Goal: Task Accomplishment & Management: Complete application form

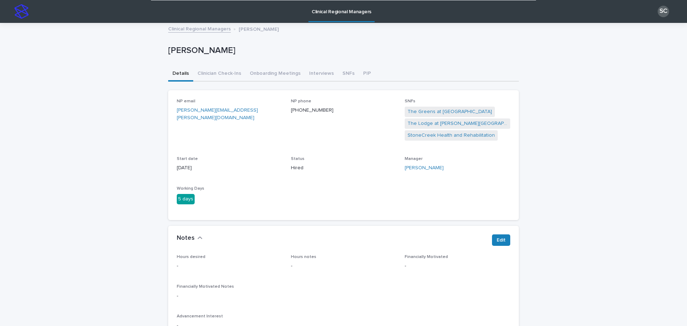
click at [322, 19] on link "Clinical Regional Managers" at bounding box center [342, 10] width 66 height 21
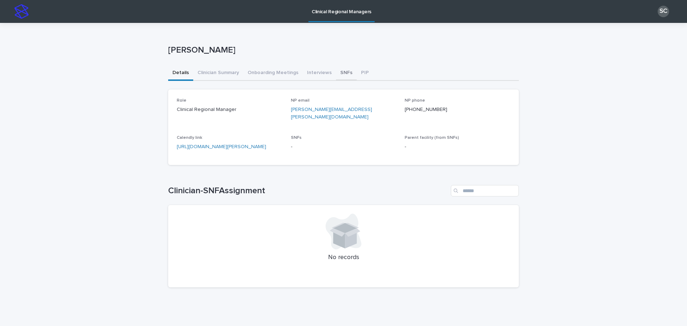
click at [341, 73] on button "SNFs" at bounding box center [346, 73] width 21 height 15
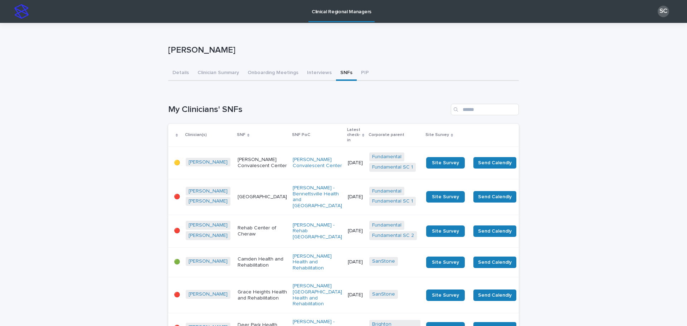
click at [176, 133] on div at bounding box center [177, 135] width 7 height 4
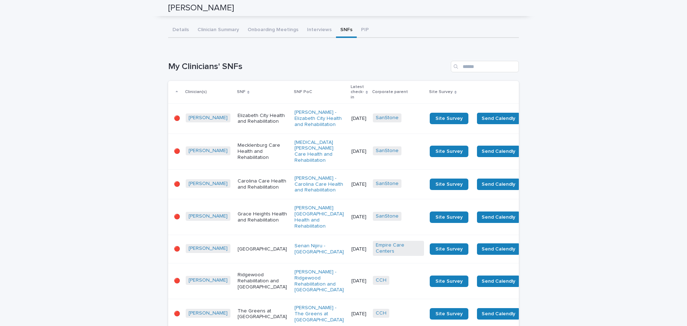
scroll to position [36, 0]
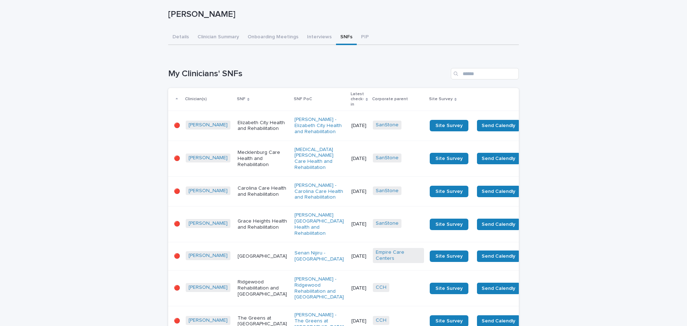
click at [351, 96] on p "Latest check-in" at bounding box center [357, 99] width 13 height 18
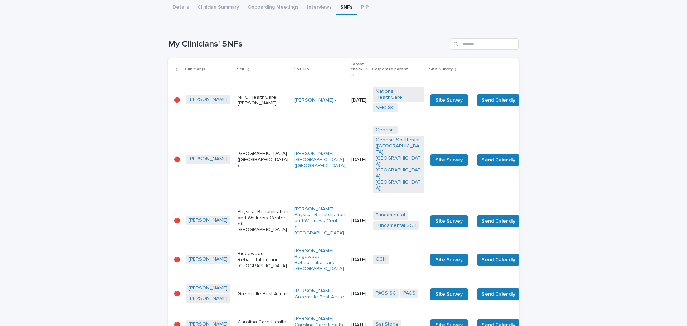
scroll to position [107, 0]
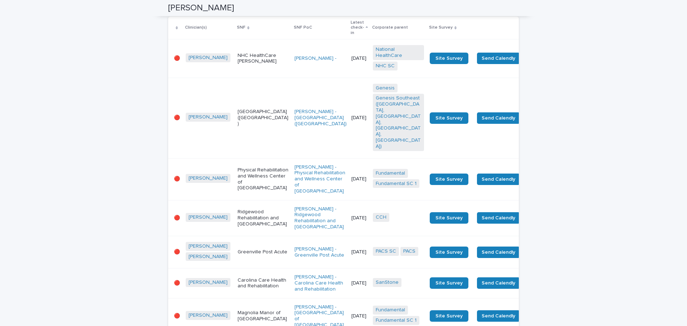
click at [239, 167] on p "Physical Rehabilitation and Wellness Center of [GEOGRAPHIC_DATA]" at bounding box center [263, 179] width 51 height 24
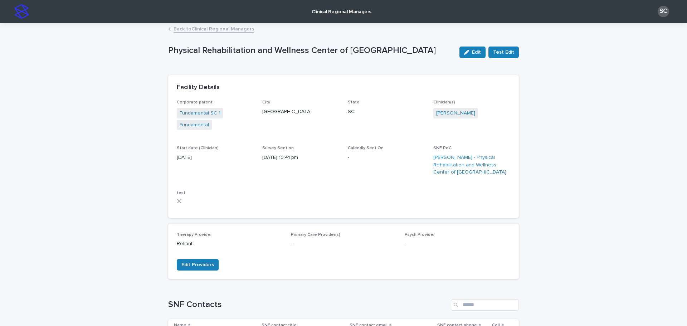
click at [215, 30] on link "Back to Clinical Regional Managers" at bounding box center [214, 28] width 81 height 8
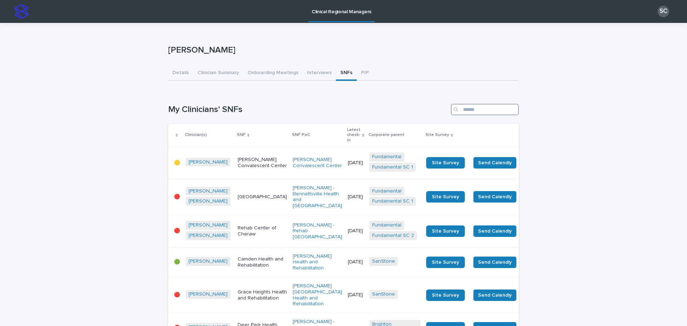
click at [466, 106] on input "Search" at bounding box center [485, 109] width 68 height 11
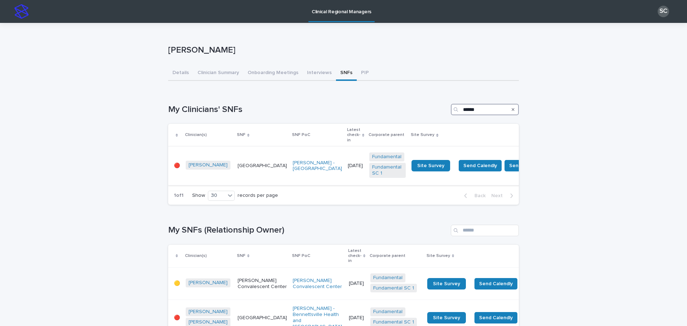
type input "******"
click at [242, 163] on p "[GEOGRAPHIC_DATA]" at bounding box center [262, 166] width 49 height 6
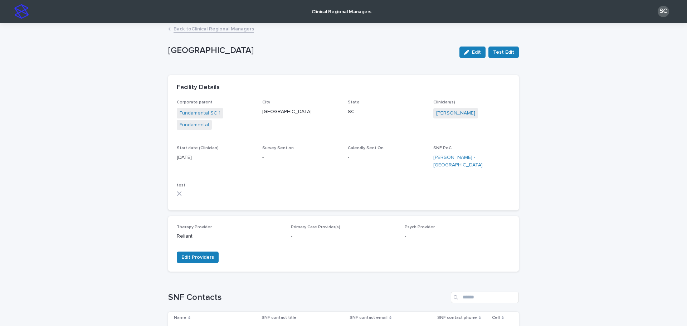
click at [344, 9] on p "Clinical Regional Managers" at bounding box center [342, 7] width 60 height 15
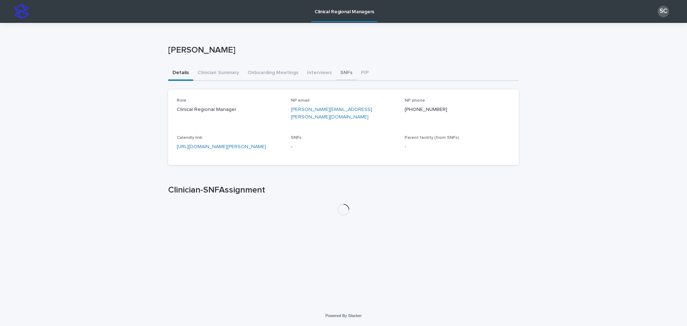
click at [339, 74] on button "SNFs" at bounding box center [346, 73] width 21 height 15
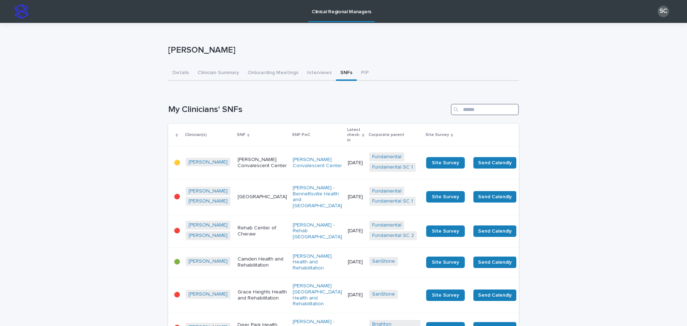
click at [470, 112] on input "Search" at bounding box center [485, 109] width 68 height 11
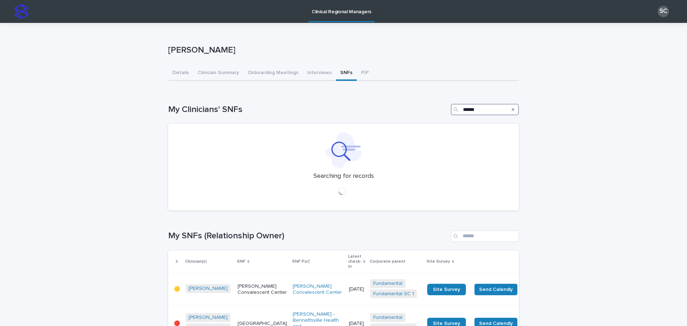
type input "******"
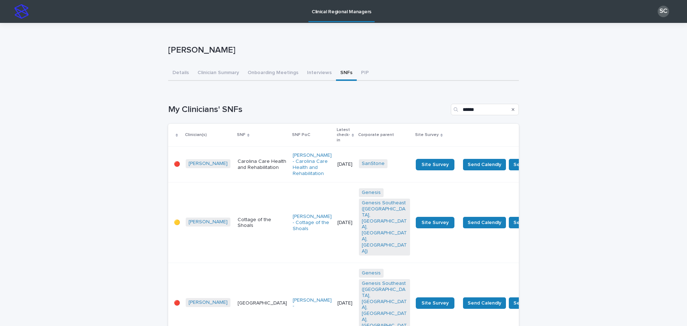
click at [238, 214] on div "Cottage of the Shoals" at bounding box center [262, 223] width 49 height 18
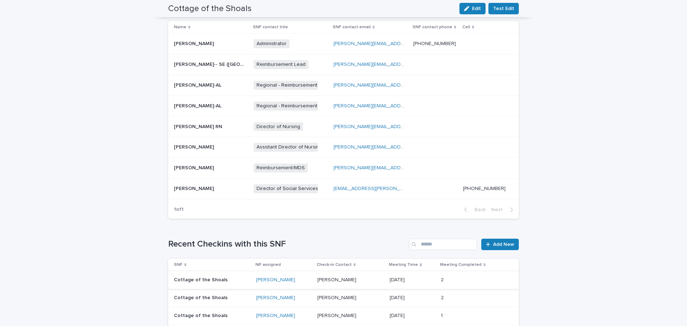
scroll to position [286, 0]
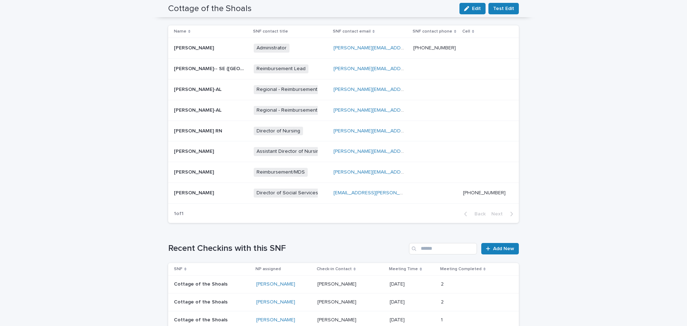
click at [349, 290] on div "[PERSON_NAME] [PERSON_NAME]" at bounding box center [350, 284] width 67 height 12
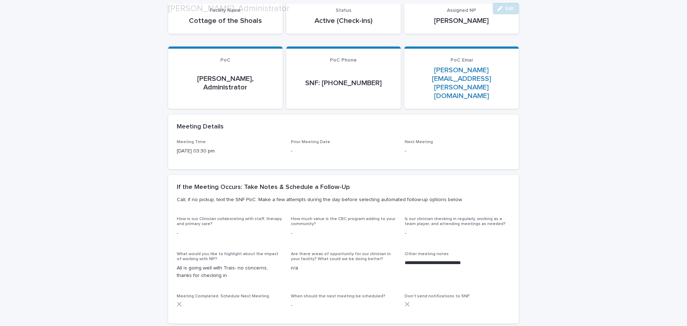
scroll to position [72, 0]
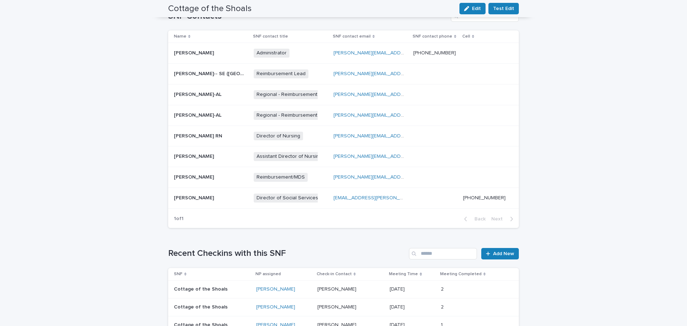
scroll to position [322, 0]
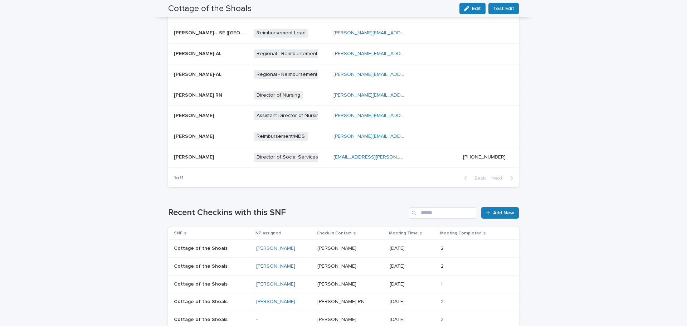
click at [346, 261] on div "[PERSON_NAME] [PERSON_NAME]" at bounding box center [350, 267] width 67 height 12
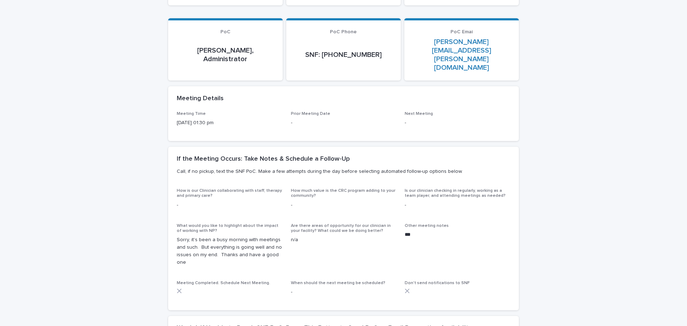
scroll to position [107, 0]
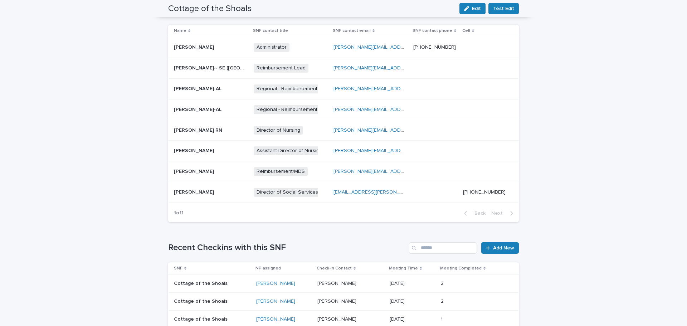
scroll to position [322, 0]
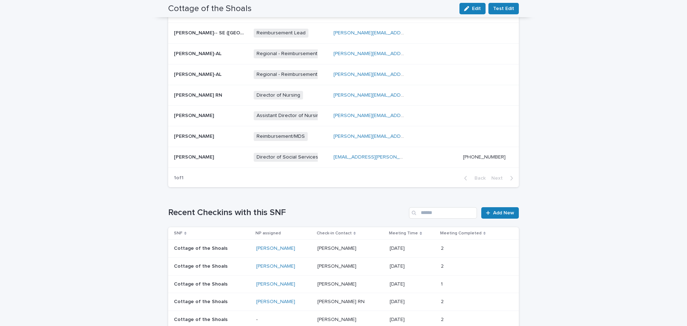
click at [348, 281] on p at bounding box center [350, 284] width 67 height 6
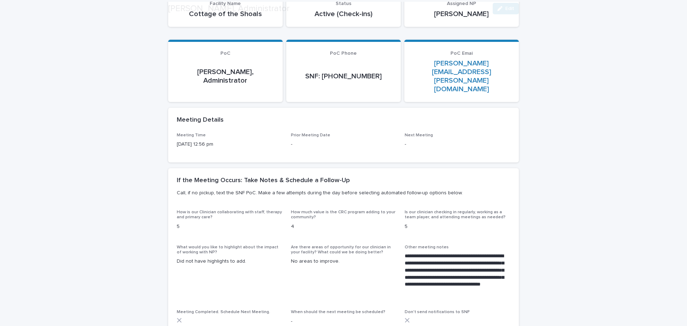
scroll to position [107, 0]
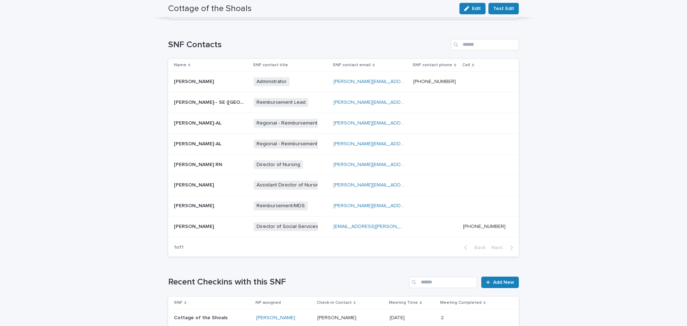
scroll to position [251, 0]
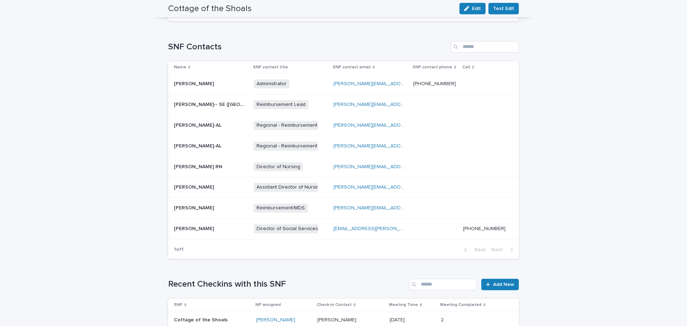
click at [228, 86] on p at bounding box center [210, 84] width 72 height 6
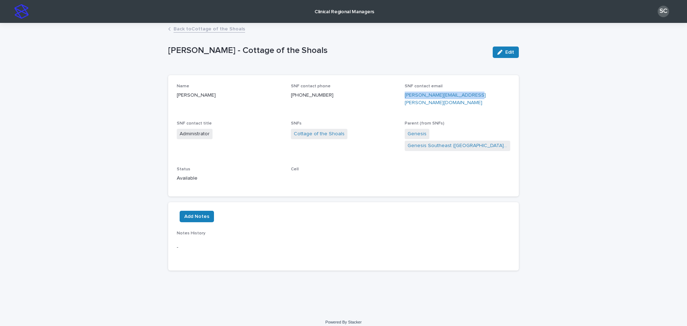
drag, startPoint x: 484, startPoint y: 96, endPoint x: 404, endPoint y: 96, distance: 80.2
click at [404, 96] on div "Name [PERSON_NAME] SNF contact phone [PHONE_NUMBER] SNF contact email [PERSON_N…" at bounding box center [344, 136] width 334 height 104
copy link "[PERSON_NAME][EMAIL_ADDRESS][PERSON_NAME][DOMAIN_NAME]"
click at [214, 28] on link "Back to Cottage of the Shoals" at bounding box center [210, 28] width 72 height 8
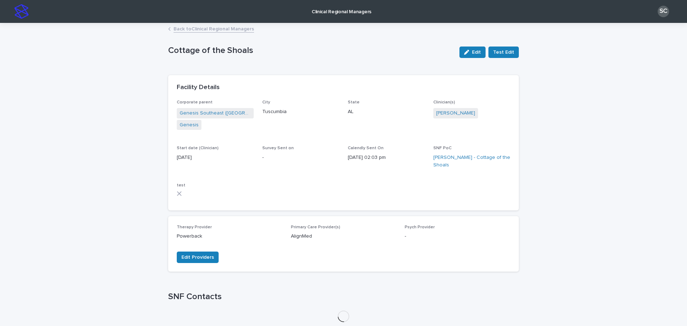
click at [214, 28] on link "Back to Clinical Regional Managers" at bounding box center [214, 28] width 81 height 8
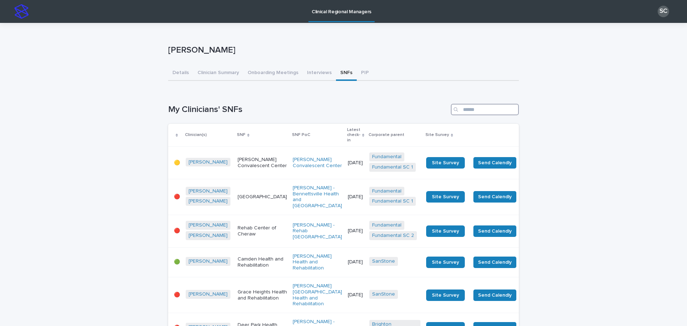
click at [484, 105] on input "Search" at bounding box center [485, 109] width 68 height 11
type input "******"
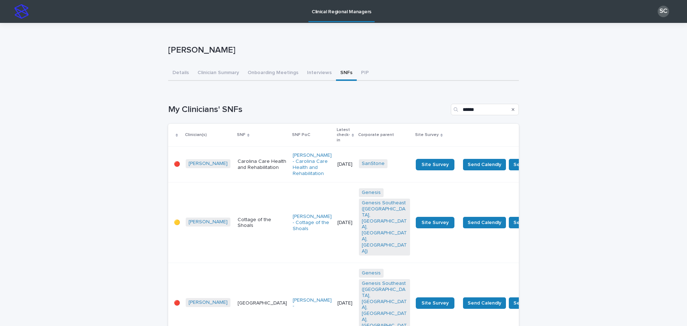
click at [238, 300] on p "[GEOGRAPHIC_DATA]" at bounding box center [262, 303] width 49 height 6
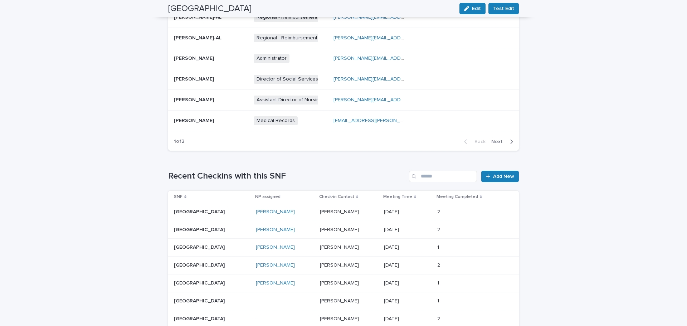
scroll to position [394, 0]
click at [350, 207] on div "[PERSON_NAME] [PERSON_NAME]" at bounding box center [349, 211] width 58 height 12
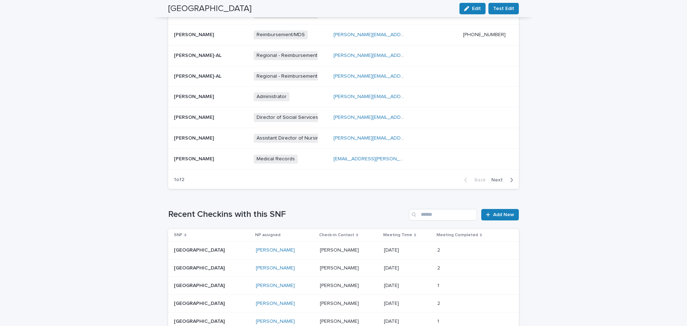
scroll to position [358, 0]
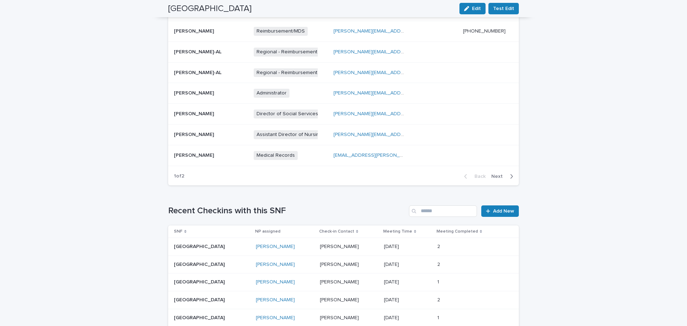
click at [359, 268] on div "[PERSON_NAME] [PERSON_NAME]" at bounding box center [349, 265] width 58 height 12
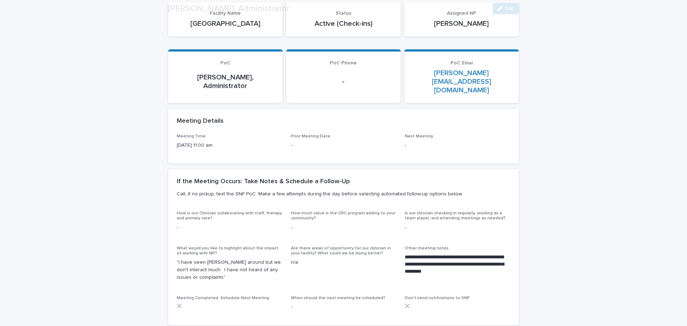
scroll to position [72, 0]
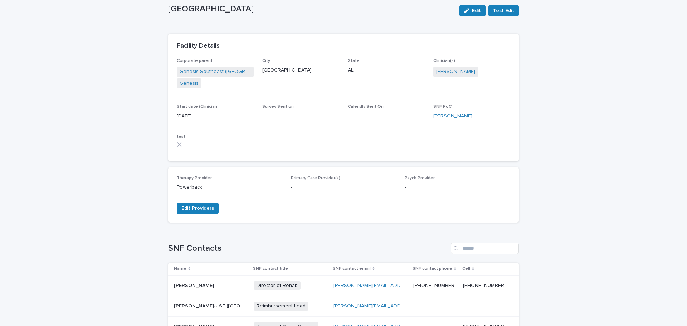
scroll to position [107, 0]
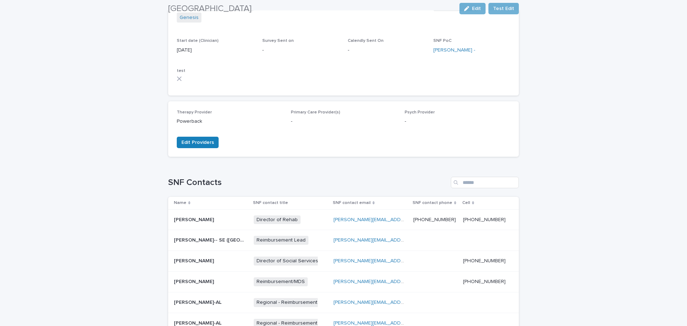
click at [225, 219] on p at bounding box center [210, 220] width 72 height 6
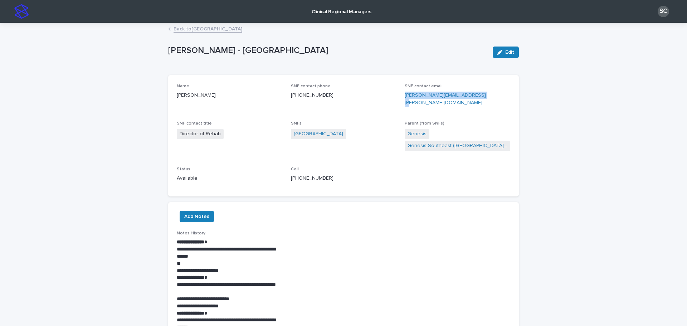
drag, startPoint x: 491, startPoint y: 95, endPoint x: 399, endPoint y: 100, distance: 92.1
click at [399, 100] on div "Name [PERSON_NAME] SNF contact phone [PHONE_NUMBER] SNF contact email [PERSON_N…" at bounding box center [344, 136] width 334 height 104
copy link "[PERSON_NAME][EMAIL_ADDRESS][PERSON_NAME][DOMAIN_NAME]"
click at [324, 4] on p "Clinical Regional Managers" at bounding box center [342, 7] width 60 height 15
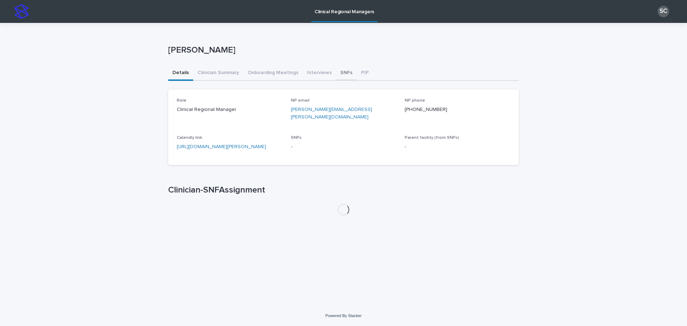
click at [343, 75] on button "SNFs" at bounding box center [346, 73] width 21 height 15
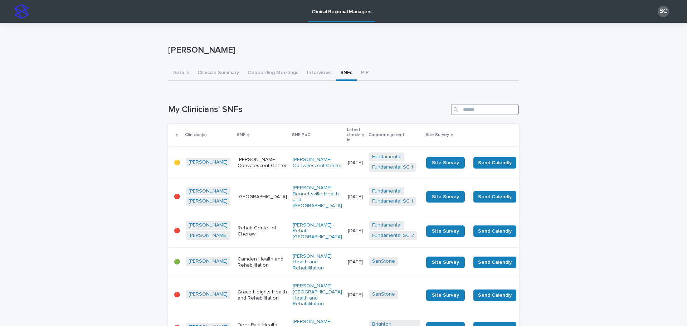
click at [492, 110] on input "Search" at bounding box center [485, 109] width 68 height 11
type input "**********"
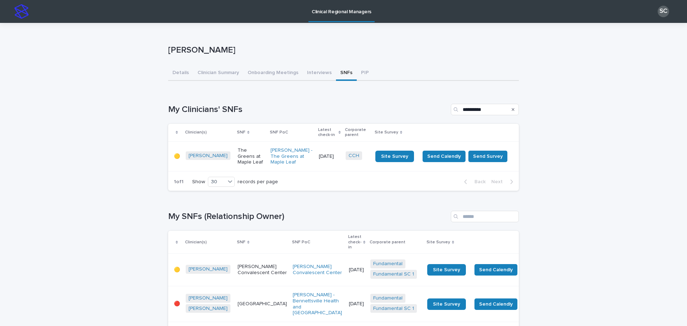
click at [244, 164] on div "The Greens at Maple Leaf" at bounding box center [251, 157] width 27 height 24
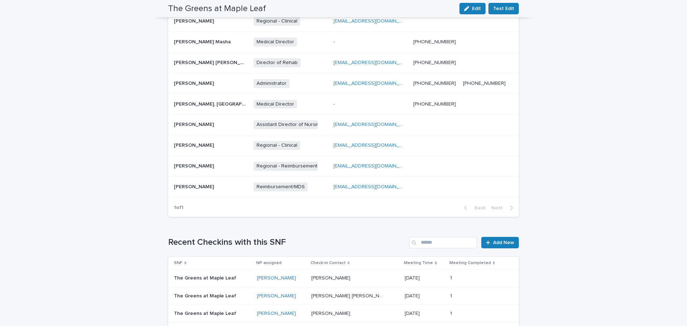
scroll to position [394, 0]
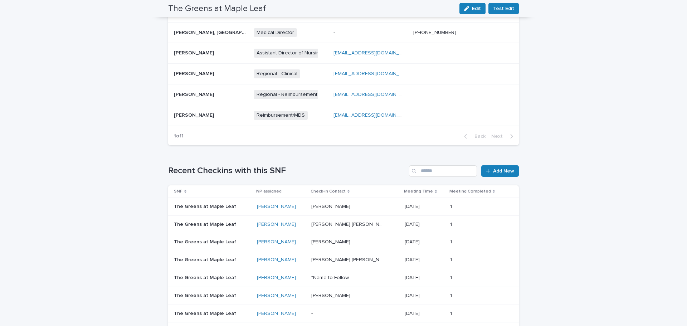
click at [352, 208] on p at bounding box center [347, 207] width 72 height 6
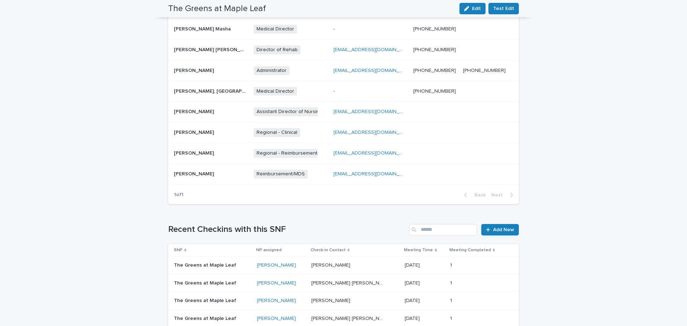
scroll to position [322, 0]
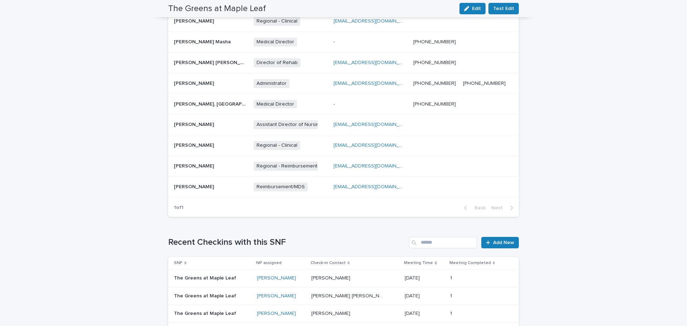
click at [361, 296] on p "[PERSON_NAME] [PERSON_NAME]" at bounding box center [347, 296] width 73 height 8
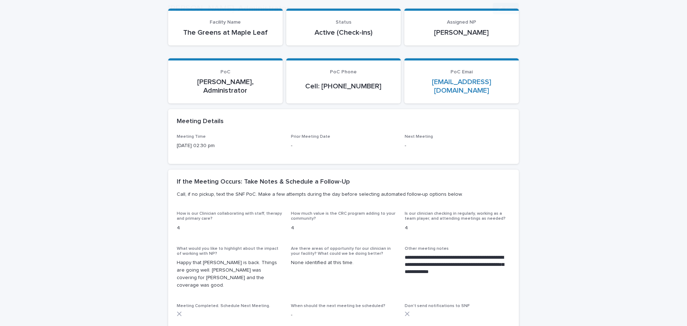
scroll to position [72, 0]
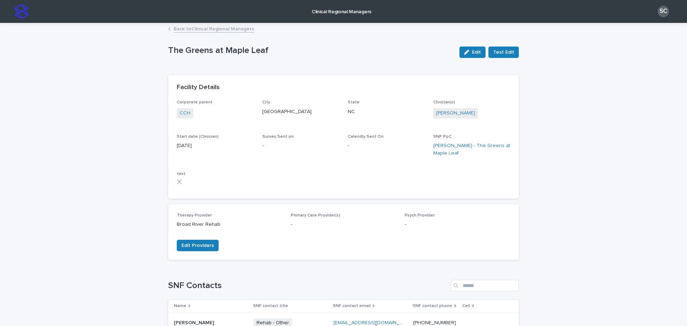
click at [356, 15] on link "Clinical Regional Managers" at bounding box center [342, 11] width 66 height 22
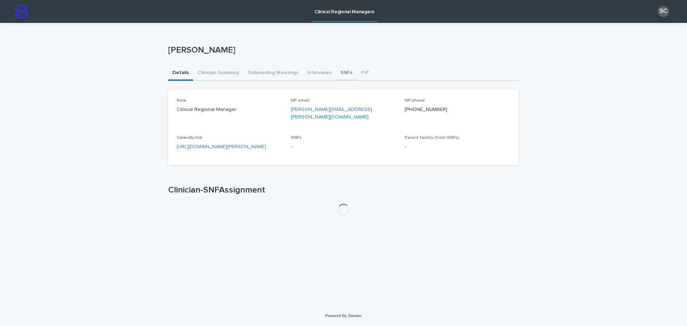
click at [337, 68] on button "SNFs" at bounding box center [346, 73] width 21 height 15
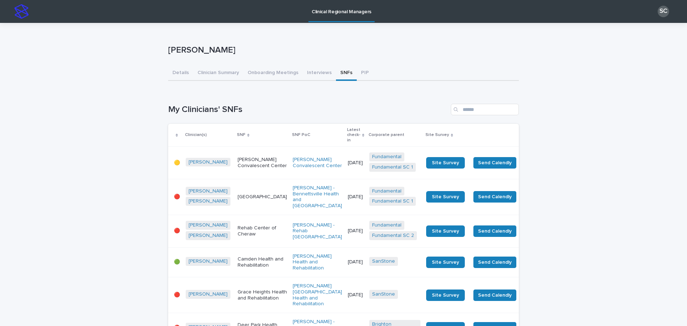
click at [347, 133] on p "Latest check-in" at bounding box center [353, 135] width 13 height 18
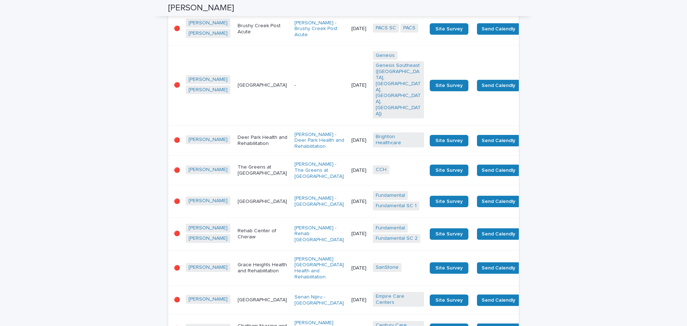
scroll to position [465, 0]
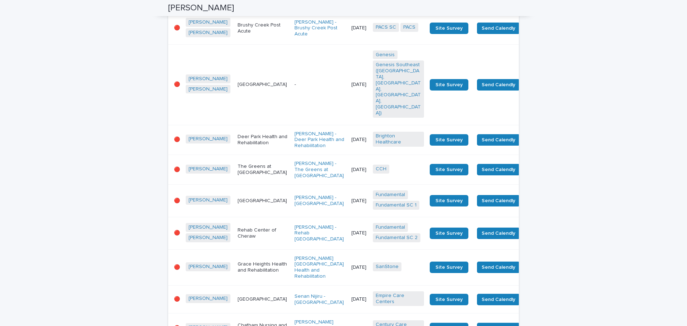
click at [244, 164] on p "The Greens at [GEOGRAPHIC_DATA]" at bounding box center [263, 170] width 51 height 12
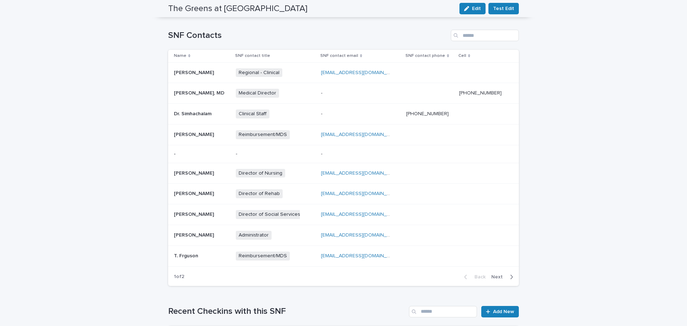
scroll to position [251, 0]
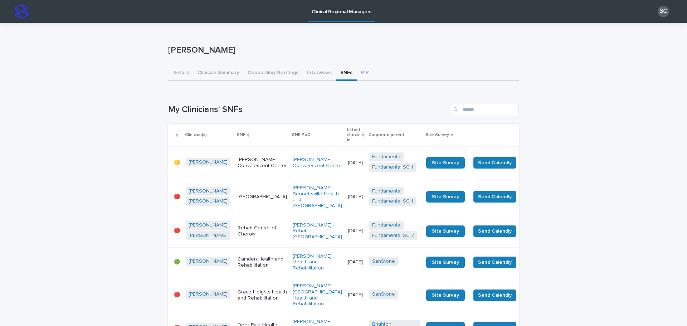
click at [347, 131] on p "Latest check-in" at bounding box center [353, 135] width 13 height 18
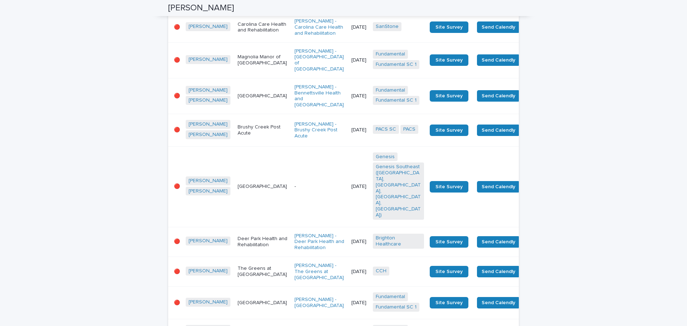
scroll to position [394, 0]
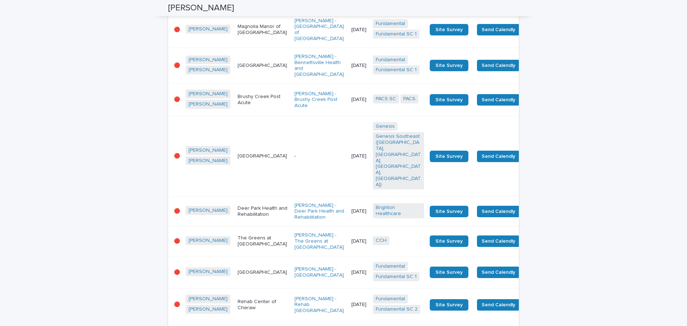
click at [238, 205] on p "Deer Park Health and Rehabilitation" at bounding box center [263, 211] width 51 height 12
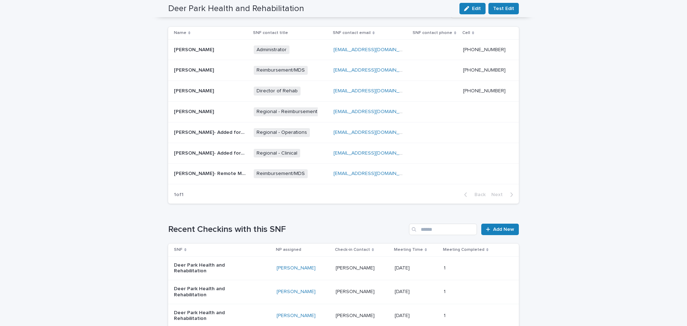
scroll to position [345, 0]
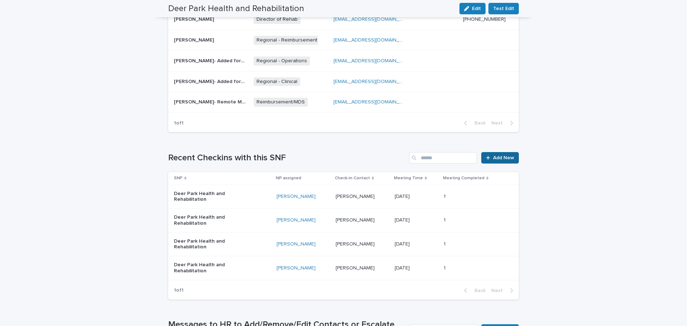
click at [504, 163] on link "Add New" at bounding box center [500, 157] width 38 height 11
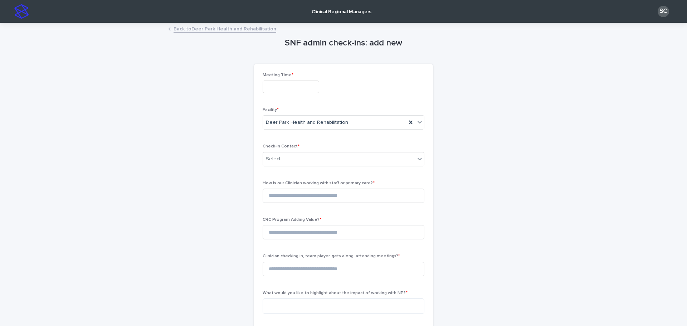
click at [290, 91] on input "text" at bounding box center [291, 87] width 57 height 13
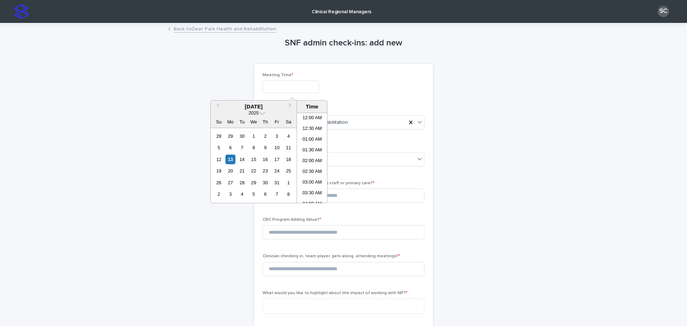
scroll to position [272, 0]
click at [311, 159] on li "02:30 PM" at bounding box center [312, 157] width 30 height 11
type input "**********"
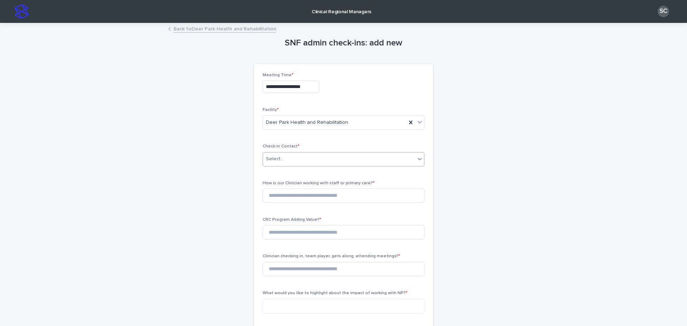
click at [318, 156] on div "Select..." at bounding box center [339, 159] width 152 height 12
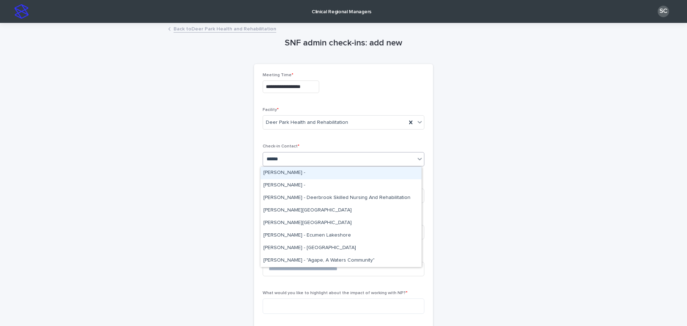
type input "*******"
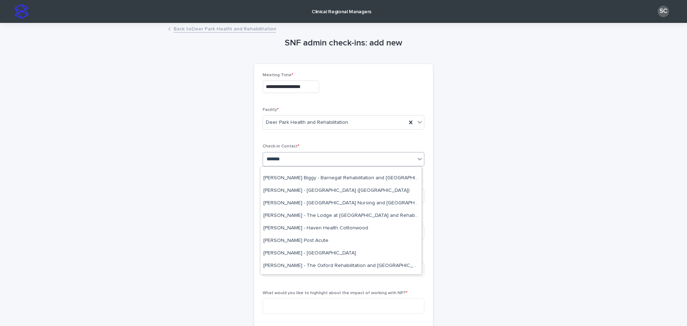
scroll to position [179, 0]
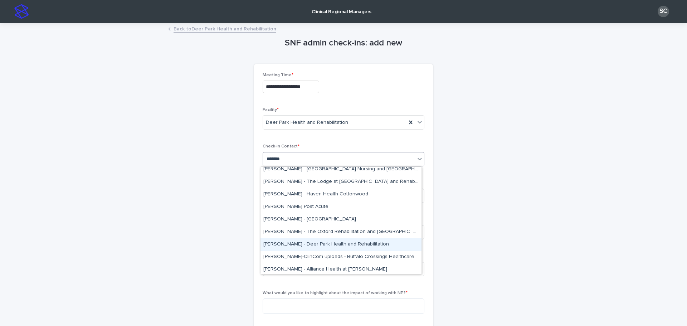
click at [358, 248] on div "[PERSON_NAME] - Deer Park Health and Rehabilitation" at bounding box center [341, 244] width 161 height 13
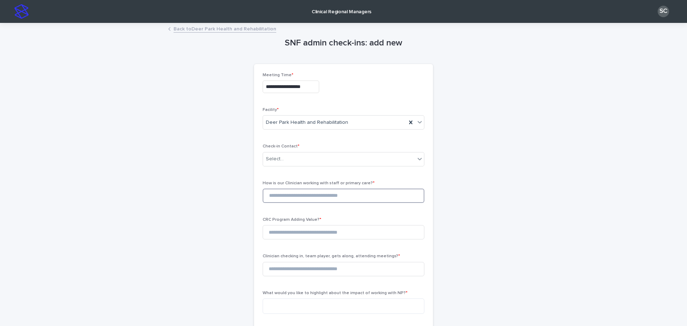
click at [299, 191] on input at bounding box center [344, 196] width 162 height 14
type input "*"
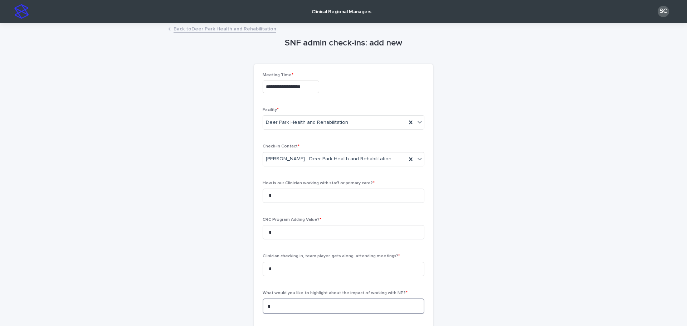
scroll to position [107, 0]
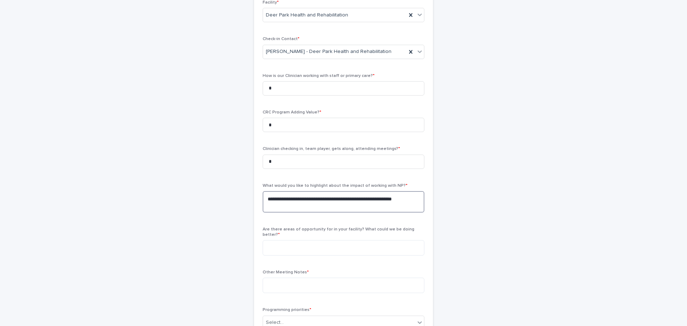
type textarea "**********"
type textarea "*"
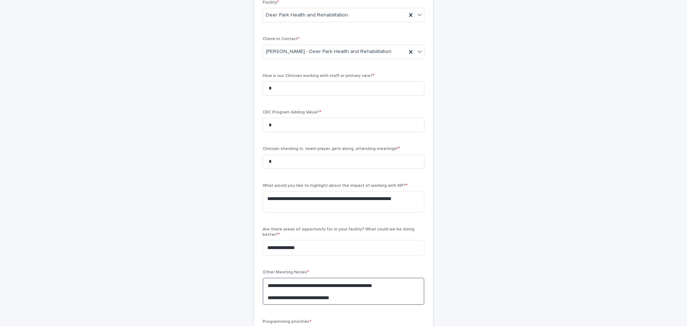
scroll to position [215, 0]
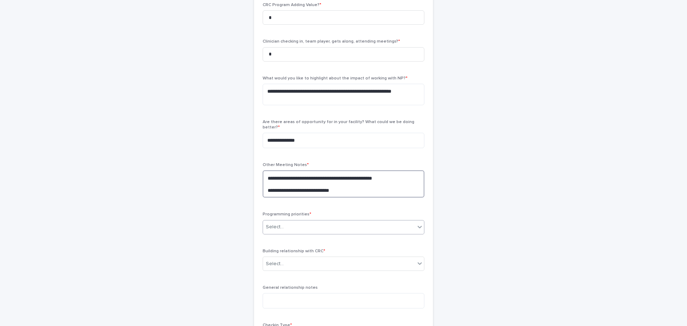
type textarea "**********"
click at [292, 223] on div "Select..." at bounding box center [339, 227] width 152 height 12
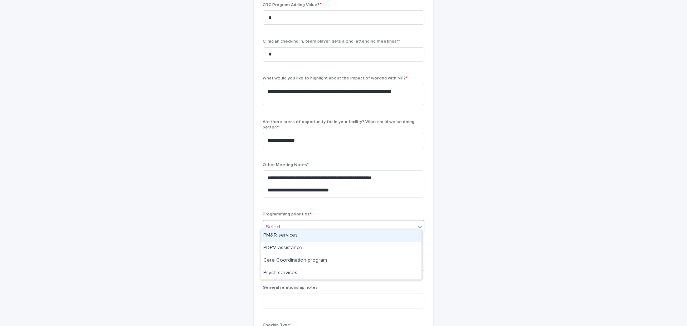
click at [286, 236] on div "PM&R services" at bounding box center [341, 235] width 161 height 13
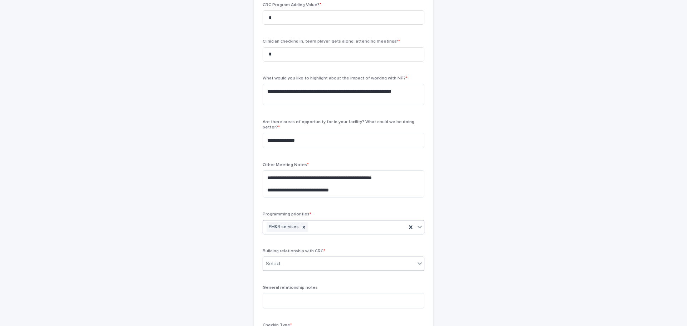
click at [295, 257] on div "Select..." at bounding box center [344, 264] width 162 height 14
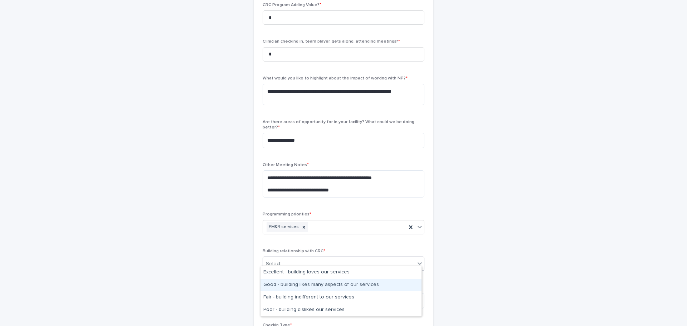
click at [280, 284] on div "Good - building likes many aspects of our services" at bounding box center [341, 285] width 161 height 13
click at [242, 271] on div "**********" at bounding box center [343, 93] width 351 height 568
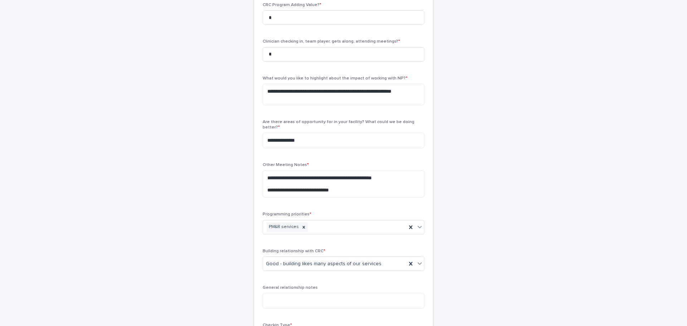
scroll to position [316, 0]
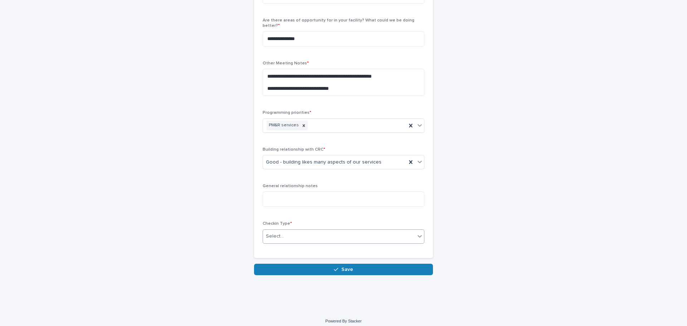
click at [291, 231] on div "Select..." at bounding box center [339, 236] width 152 height 12
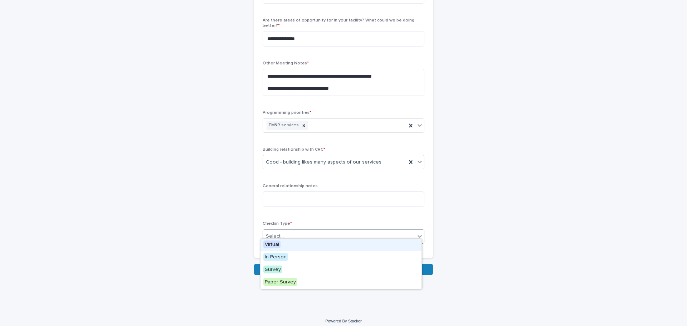
click at [273, 247] on span "Virtual" at bounding box center [271, 245] width 17 height 8
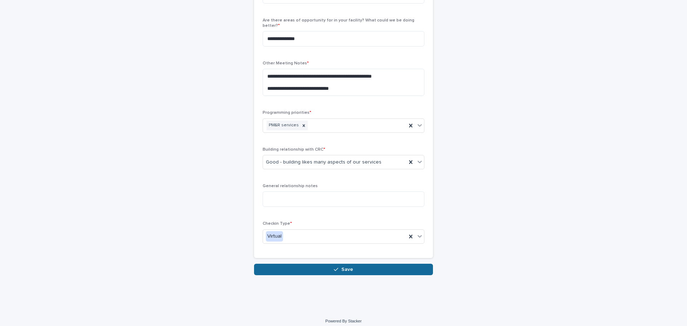
click at [275, 270] on button "Save" at bounding box center [343, 269] width 179 height 11
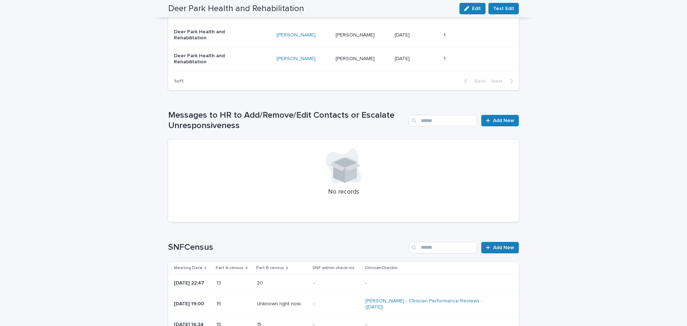
scroll to position [589, 0]
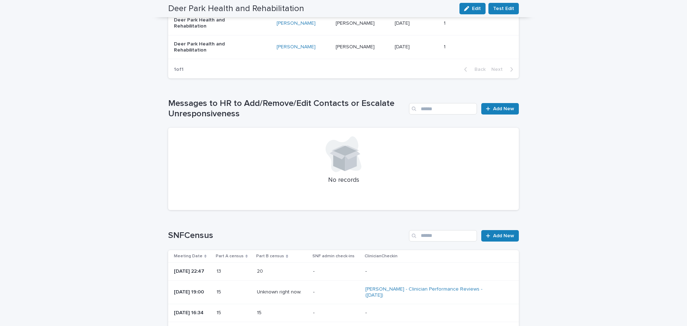
click at [242, 103] on h1 "Messages to HR to Add/Remove/Edit Contacts or Escalate Unresponsiveness" at bounding box center [287, 108] width 238 height 21
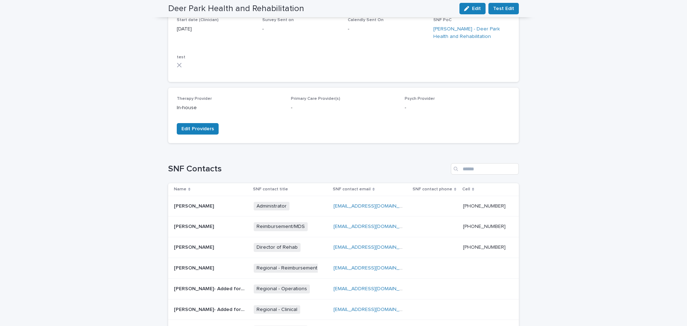
scroll to position [0, 0]
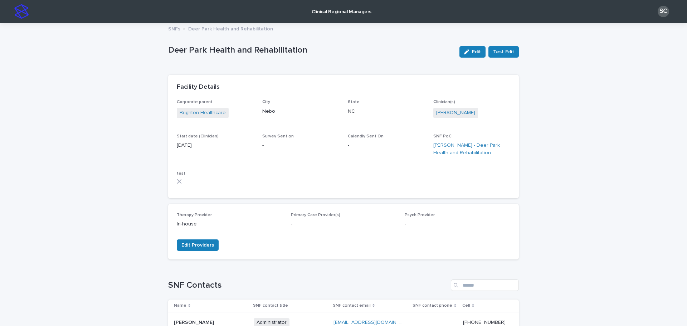
click at [350, 19] on link "Clinical Regional Managers" at bounding box center [342, 11] width 66 height 22
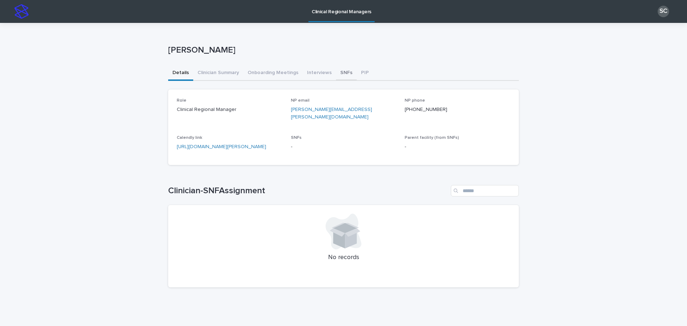
click at [338, 75] on button "SNFs" at bounding box center [346, 73] width 21 height 15
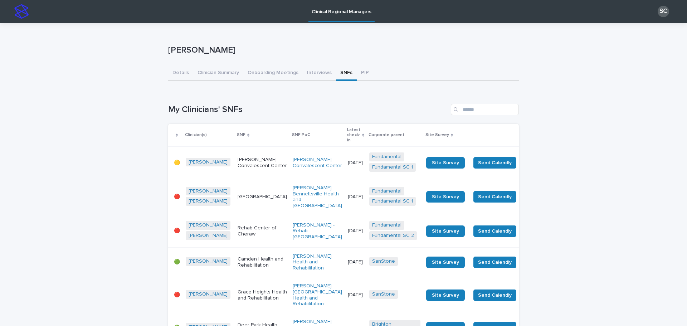
click at [347, 129] on p "Latest check-in" at bounding box center [353, 135] width 13 height 18
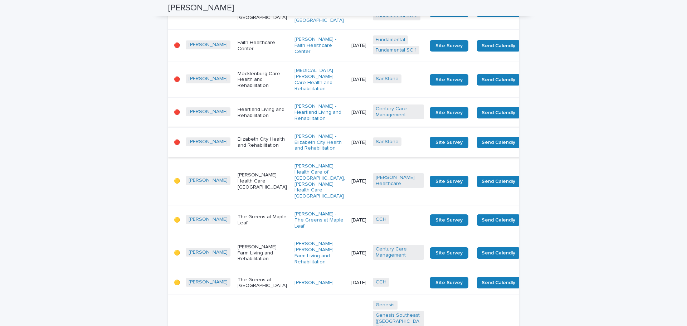
scroll to position [1038, 0]
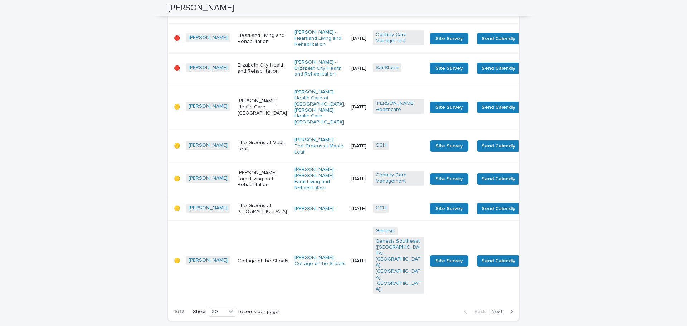
click at [248, 79] on td "Elizabeth City Health and Rehabilitation" at bounding box center [263, 68] width 57 height 30
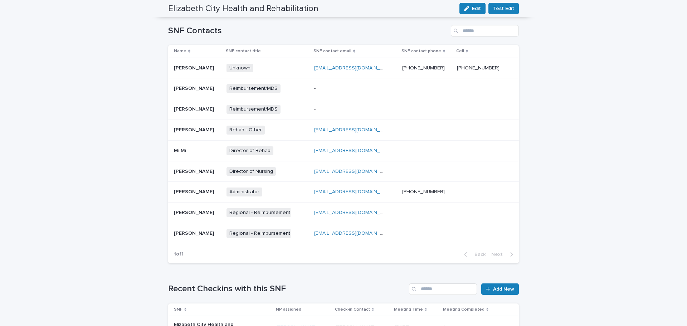
scroll to position [251, 0]
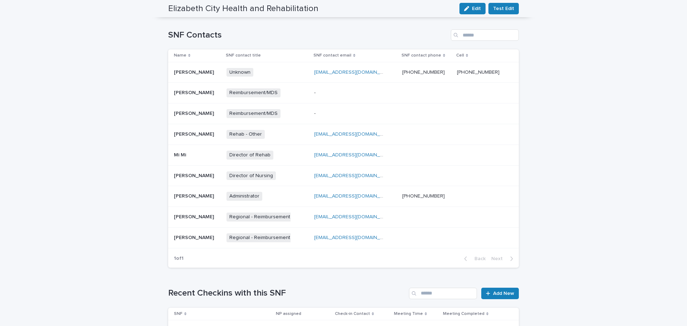
drag, startPoint x: 136, startPoint y: 140, endPoint x: 129, endPoint y: 140, distance: 7.5
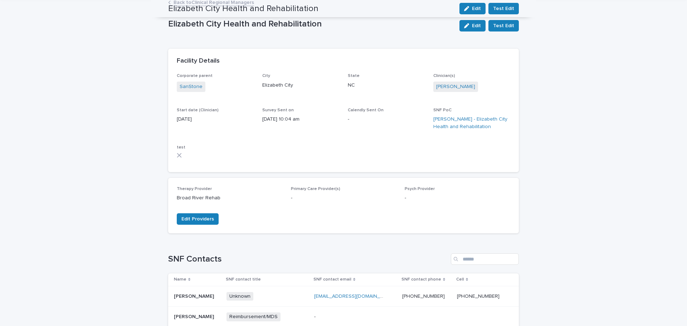
scroll to position [0, 0]
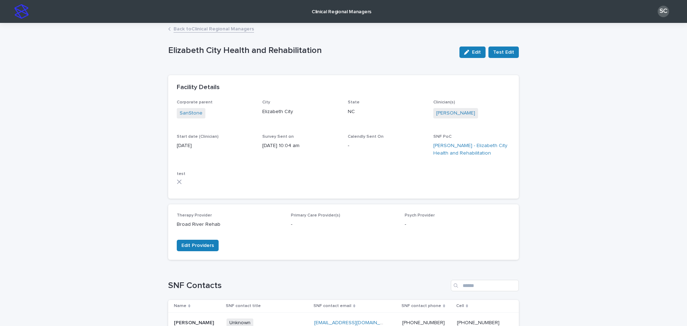
click at [350, 14] on p "Clinical Regional Managers" at bounding box center [342, 7] width 60 height 15
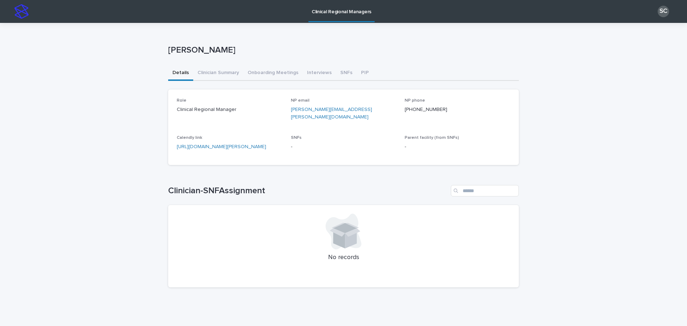
click at [336, 74] on button "SNFs" at bounding box center [346, 73] width 21 height 15
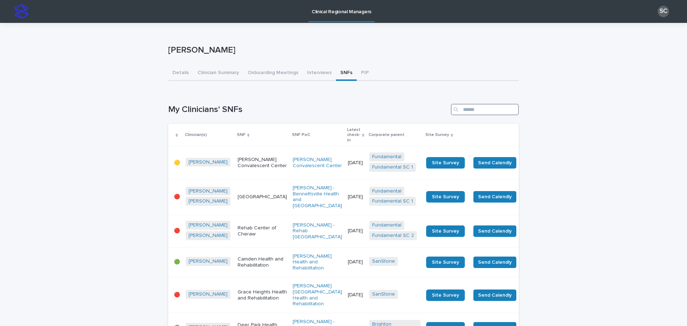
click at [479, 112] on input "Search" at bounding box center [485, 109] width 68 height 11
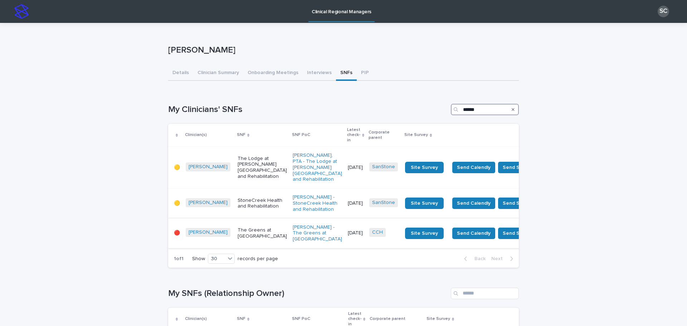
type input "******"
click at [238, 230] on p "The Greens at [GEOGRAPHIC_DATA]" at bounding box center [262, 233] width 49 height 12
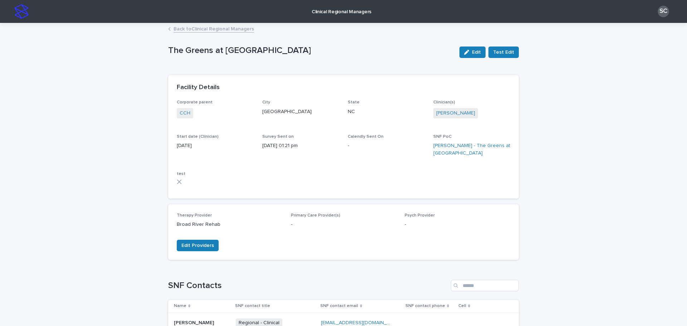
click at [307, 193] on div "Corporate parent CCH City [GEOGRAPHIC_DATA] State [US_STATE] Clinician(s) [PERS…" at bounding box center [343, 149] width 351 height 99
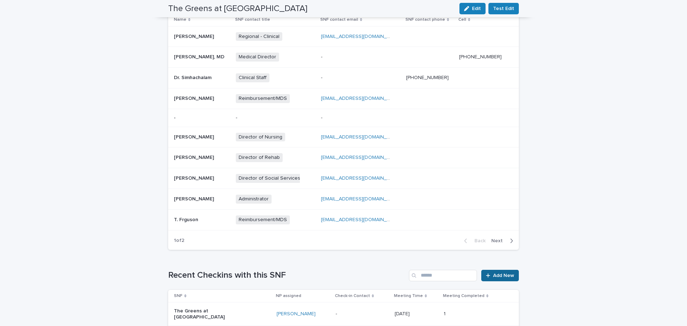
scroll to position [358, 0]
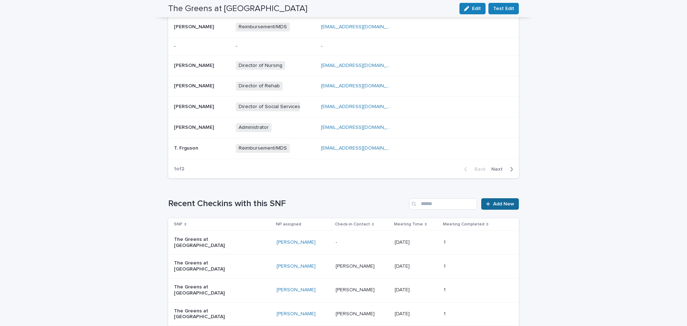
click at [493, 203] on span "Add New" at bounding box center [503, 203] width 21 height 5
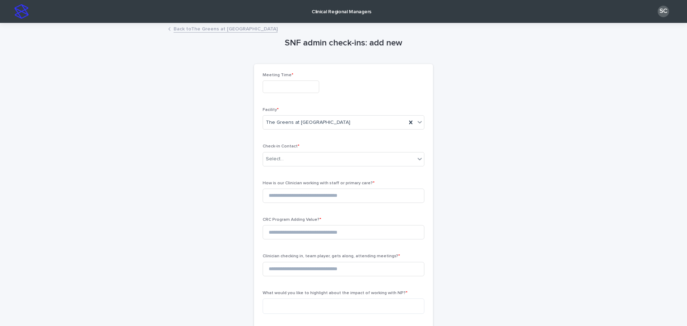
click at [281, 88] on input "text" at bounding box center [291, 87] width 57 height 13
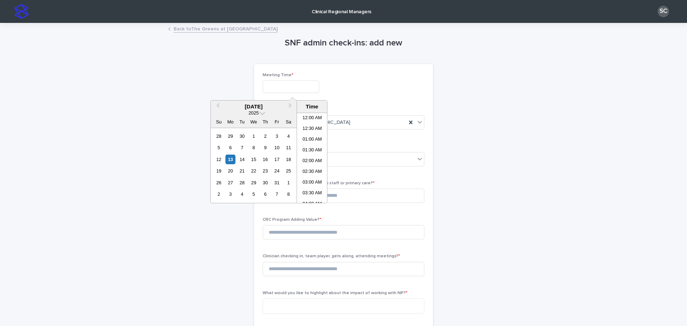
scroll to position [272, 0]
click at [309, 160] on li "02:30 PM" at bounding box center [312, 157] width 30 height 11
type input "**********"
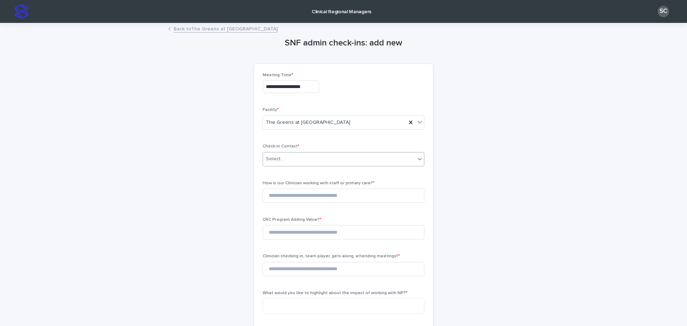
click at [307, 159] on div "Select..." at bounding box center [339, 159] width 152 height 12
type input "**********"
type input "*"
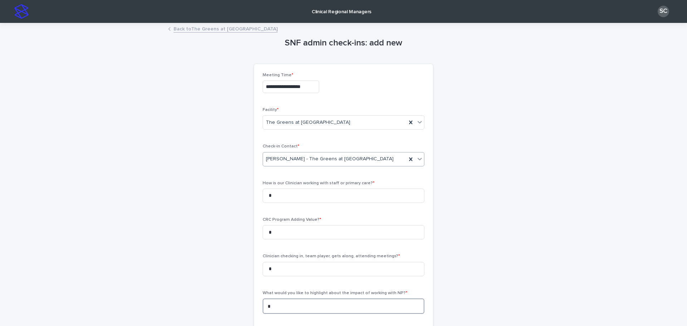
paste textarea "**********"
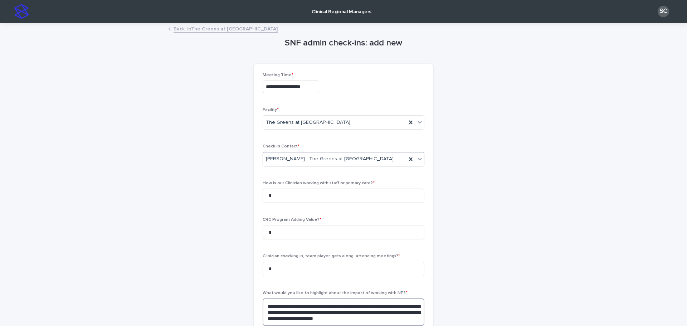
type textarea "**********"
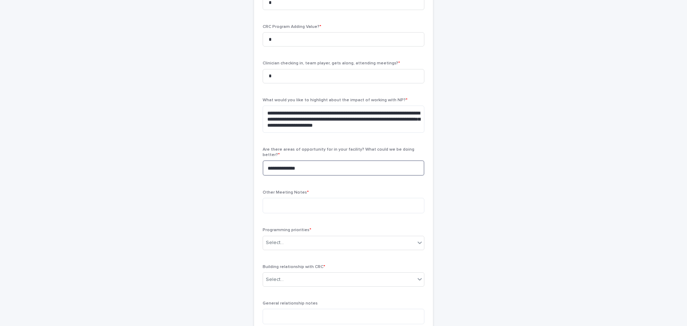
type textarea "**********"
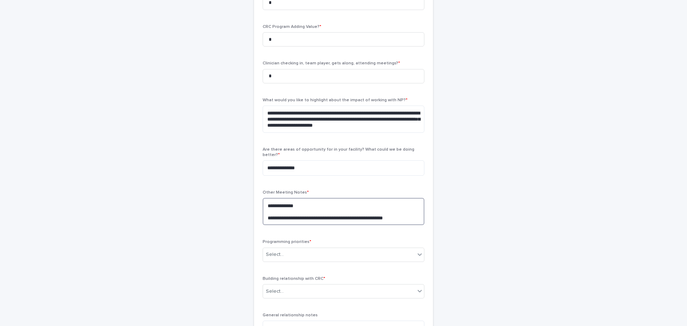
type textarea "**********"
click at [281, 258] on div "Programming priorities * Select..." at bounding box center [344, 253] width 162 height 28
click at [288, 251] on div "Select..." at bounding box center [339, 255] width 152 height 12
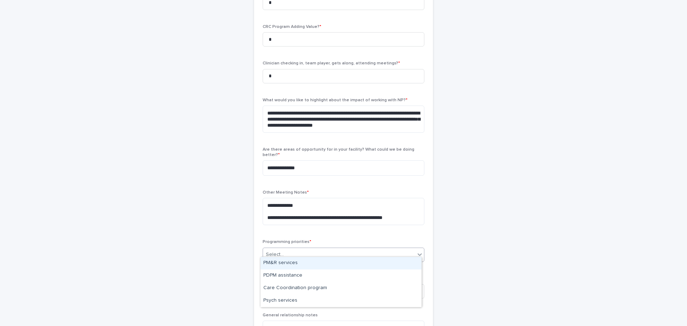
click at [289, 268] on div "PM&R services" at bounding box center [341, 263] width 161 height 13
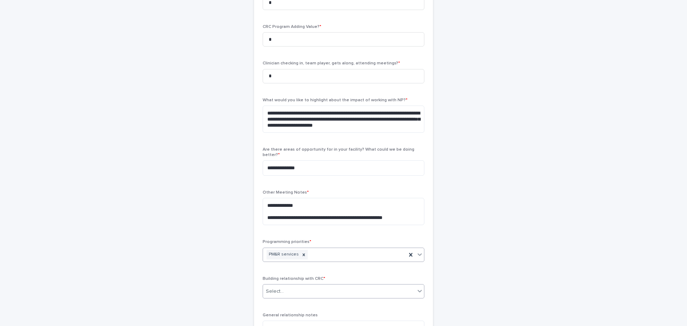
click at [293, 293] on div "Select..." at bounding box center [344, 291] width 162 height 14
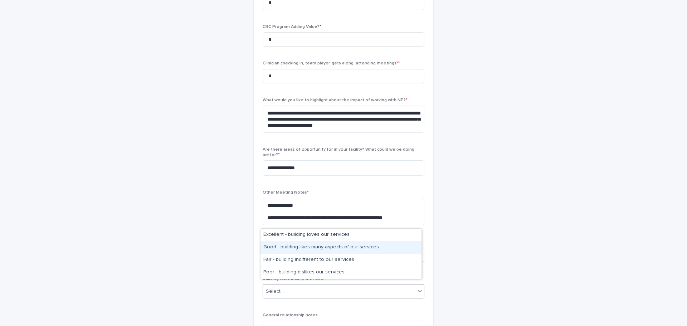
click at [291, 246] on div "Good - building likes many aspects of our services" at bounding box center [341, 247] width 161 height 13
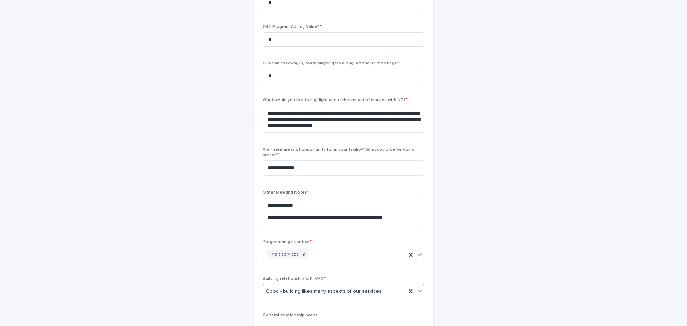
click at [249, 249] on div "**********" at bounding box center [343, 118] width 351 height 574
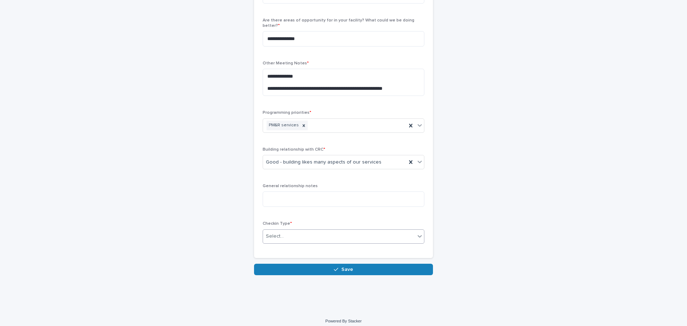
click at [301, 230] on div "Select..." at bounding box center [339, 236] width 152 height 12
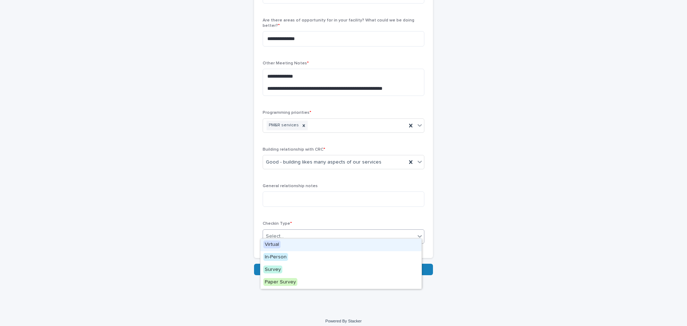
click at [279, 245] on span "Virtual" at bounding box center [271, 245] width 17 height 8
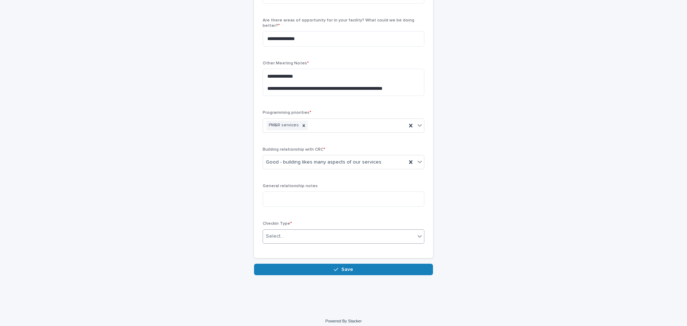
click at [285, 264] on button "Save" at bounding box center [343, 269] width 179 height 11
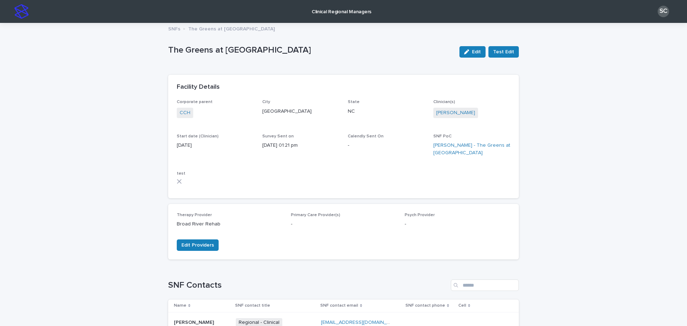
click at [359, 18] on link "Clinical Regional Managers" at bounding box center [342, 11] width 66 height 22
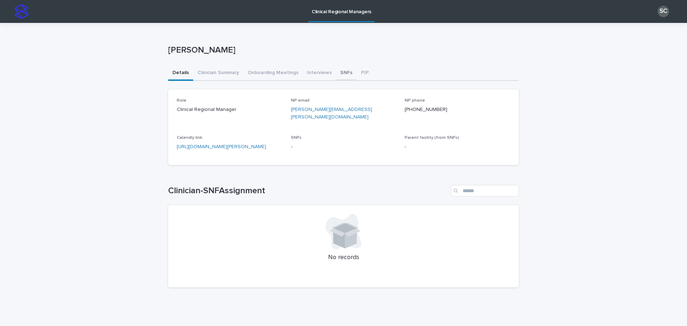
drag, startPoint x: 340, startPoint y: 72, endPoint x: 353, endPoint y: 72, distance: 13.6
click at [340, 72] on button "SNFs" at bounding box center [346, 73] width 21 height 15
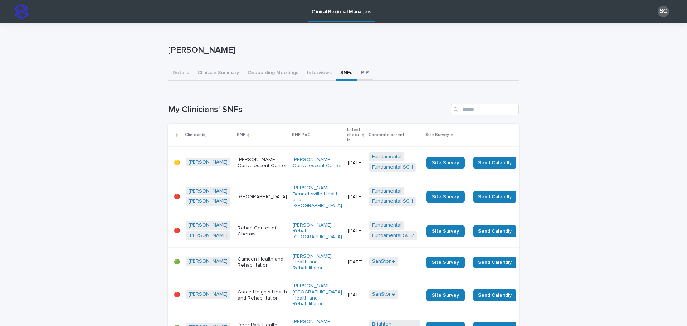
click at [357, 74] on button "PIP" at bounding box center [365, 73] width 16 height 15
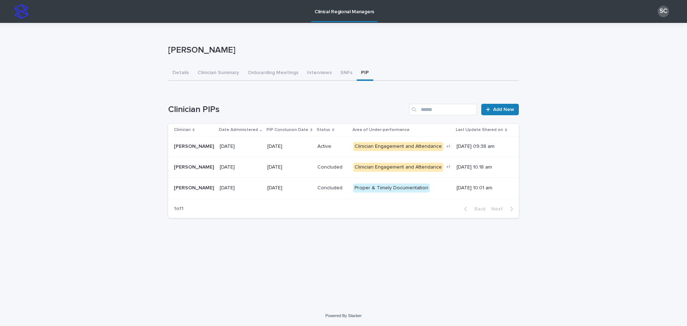
click at [272, 94] on div "Loading... Saving… Clinician PIPs Add New Clinician Date Administered PIP Concl…" at bounding box center [343, 156] width 351 height 134
drag, startPoint x: 337, startPoint y: 76, endPoint x: 321, endPoint y: 80, distance: 16.8
click at [337, 76] on button "SNFs" at bounding box center [346, 73] width 21 height 15
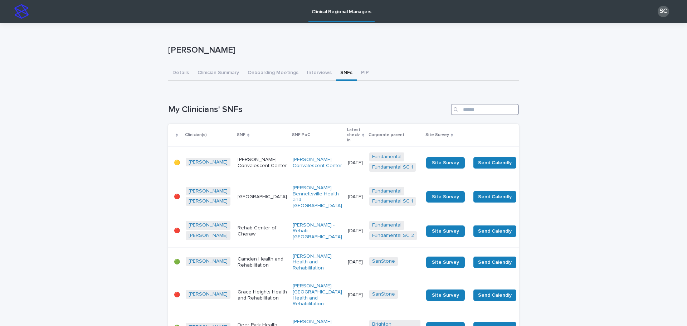
click at [467, 111] on input "Search" at bounding box center [485, 109] width 68 height 11
type input "******"
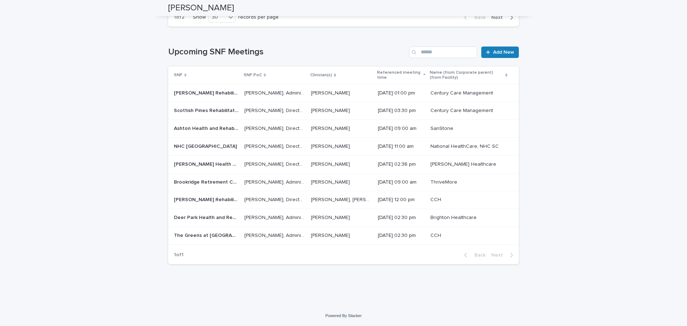
scroll to position [1409, 0]
click at [399, 150] on p "[DATE] 11:00 am" at bounding box center [401, 147] width 47 height 6
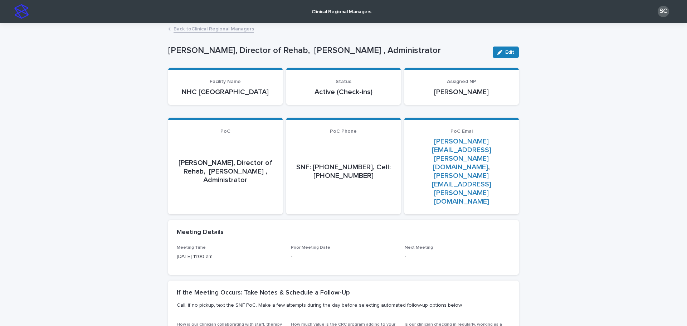
click at [359, 13] on p "Clinical Regional Managers" at bounding box center [342, 7] width 60 height 15
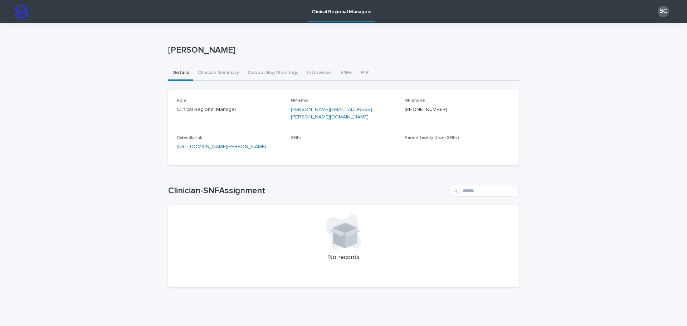
click at [340, 70] on button "SNFs" at bounding box center [346, 73] width 21 height 15
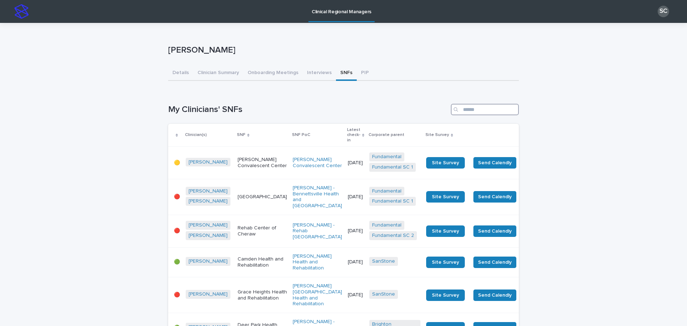
click at [470, 111] on input "Search" at bounding box center [485, 109] width 68 height 11
type input "******"
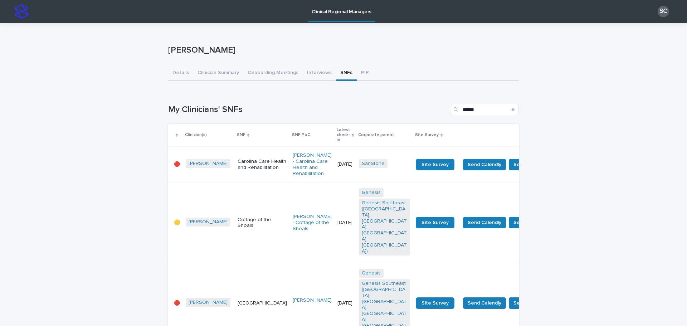
click at [238, 300] on p "[GEOGRAPHIC_DATA]" at bounding box center [262, 303] width 49 height 6
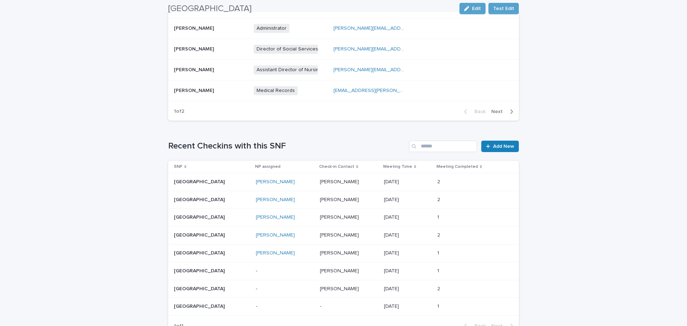
scroll to position [467, 0]
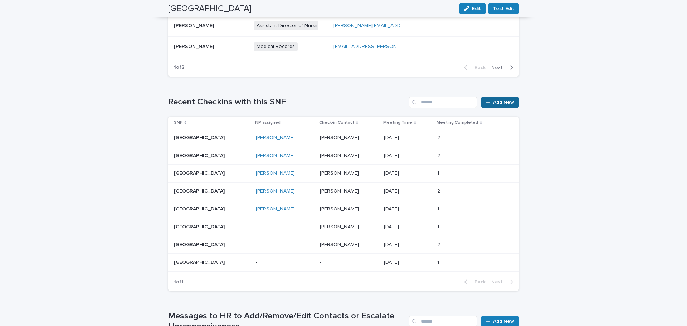
click at [503, 101] on span "Add New" at bounding box center [503, 102] width 21 height 5
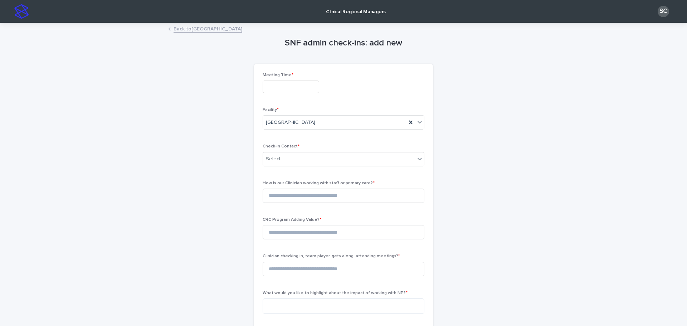
click at [274, 84] on input "text" at bounding box center [291, 87] width 57 height 13
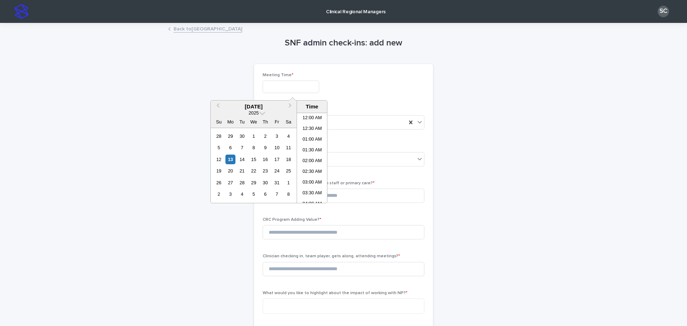
scroll to position [283, 0]
click at [314, 160] on li "03:00 PM" at bounding box center [312, 157] width 30 height 11
type input "**********"
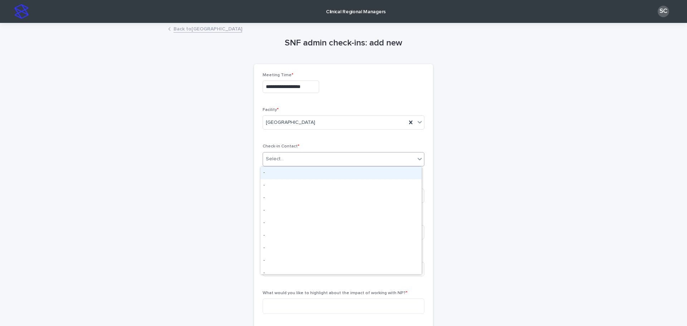
click at [292, 162] on div "Select..." at bounding box center [339, 159] width 152 height 12
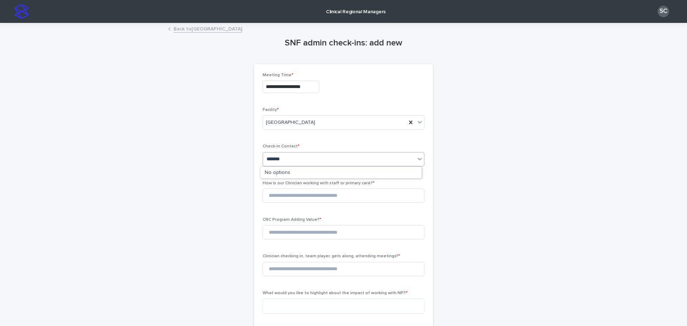
type input "********"
click at [385, 171] on div "[PERSON_NAME] - [GEOGRAPHIC_DATA]" at bounding box center [341, 173] width 161 height 13
click at [351, 199] on input at bounding box center [344, 196] width 162 height 14
type input "*"
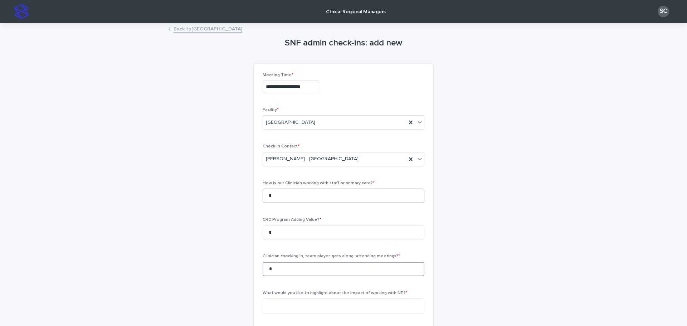
type input "*"
paste textarea "**********"
type textarea "**********"
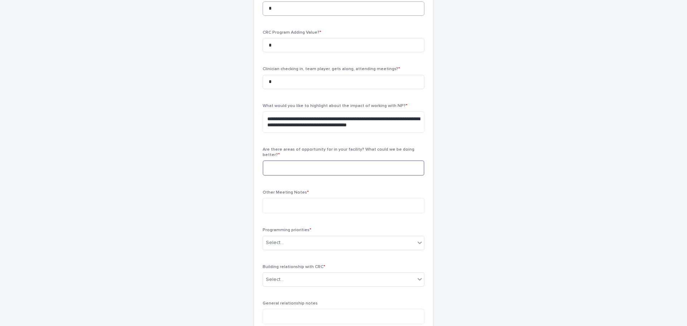
scroll to position [151, 0]
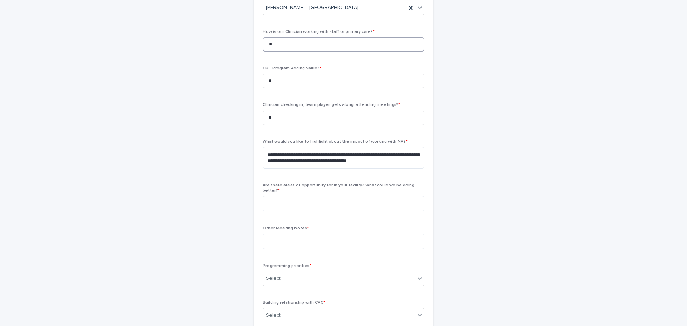
click at [263, 45] on input "*" at bounding box center [344, 44] width 162 height 14
click at [272, 82] on input "*" at bounding box center [344, 81] width 162 height 14
click at [351, 189] on div "Are there areas of opportunity for in your facility? What could we be doing bet…" at bounding box center [344, 200] width 162 height 34
click at [349, 196] on textarea at bounding box center [344, 203] width 162 height 15
type textarea "**********"
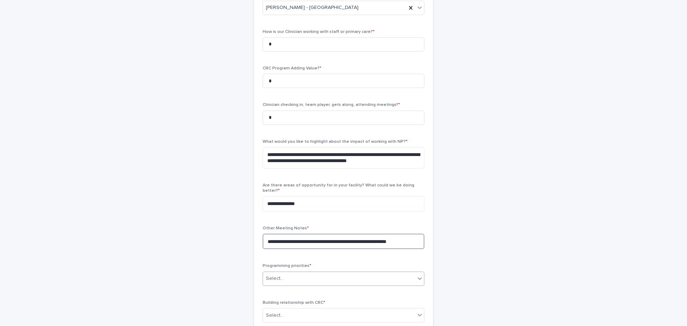
type textarea "**********"
click at [286, 273] on div "Select..." at bounding box center [339, 279] width 152 height 12
click at [207, 251] on div "**********" at bounding box center [343, 150] width 351 height 556
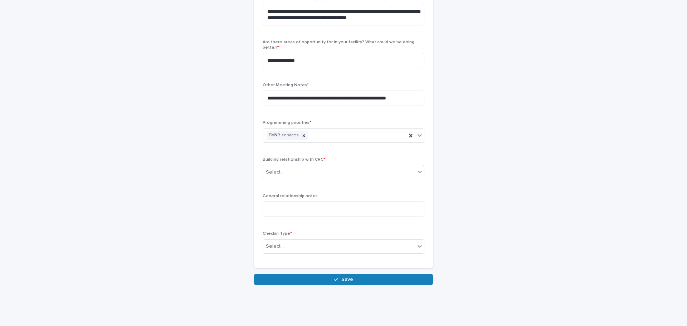
click at [299, 174] on div "Building relationship with CRC * Select..." at bounding box center [344, 171] width 162 height 28
click at [303, 170] on div "Select..." at bounding box center [339, 172] width 152 height 12
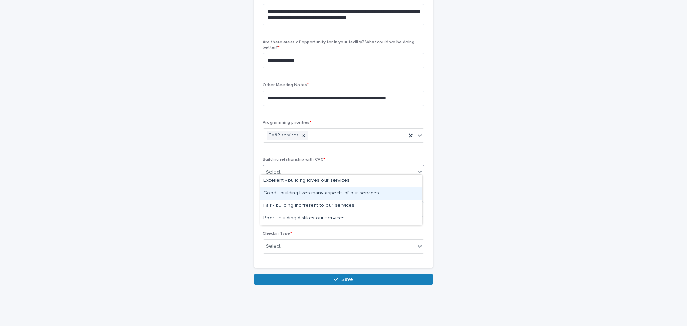
click at [293, 192] on div "Good - building likes many aspects of our services" at bounding box center [341, 193] width 161 height 13
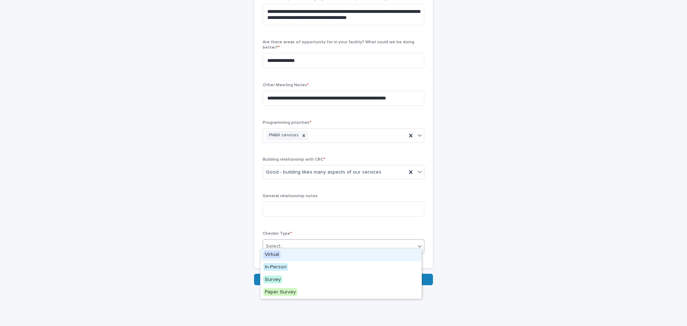
click at [289, 241] on div "Select..." at bounding box center [339, 247] width 152 height 12
click at [284, 251] on div "Virtual" at bounding box center [341, 255] width 161 height 13
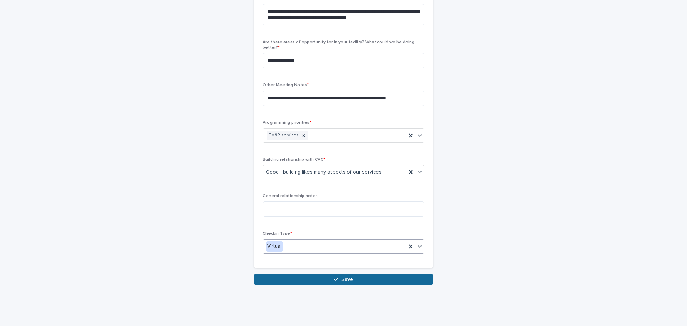
click at [299, 279] on button "Save" at bounding box center [343, 279] width 179 height 11
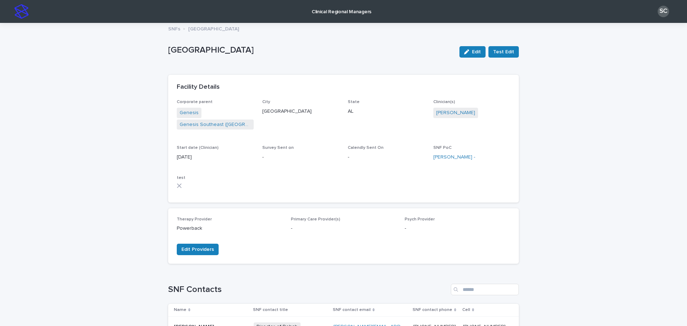
click at [341, 9] on p "Clinical Regional Managers" at bounding box center [342, 7] width 60 height 15
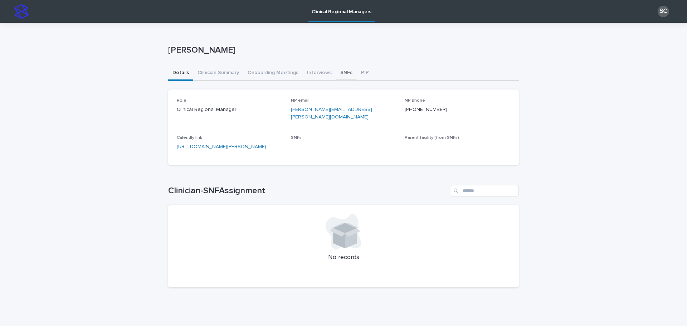
click at [337, 72] on button "SNFs" at bounding box center [346, 73] width 21 height 15
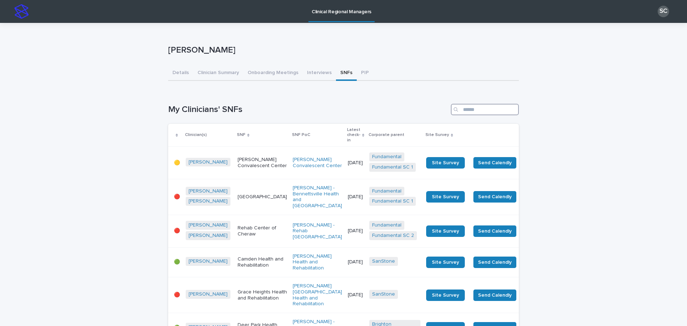
click at [476, 108] on input "Search" at bounding box center [485, 109] width 68 height 11
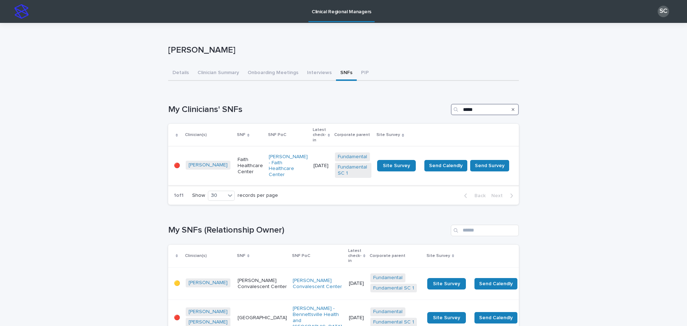
type input "*****"
click at [243, 160] on p "Faith Healthcare Center" at bounding box center [250, 166] width 25 height 18
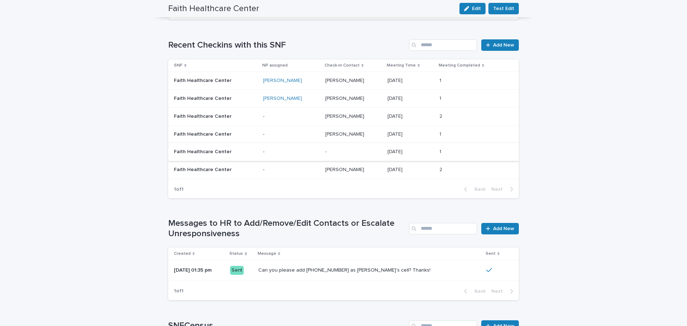
scroll to position [537, 0]
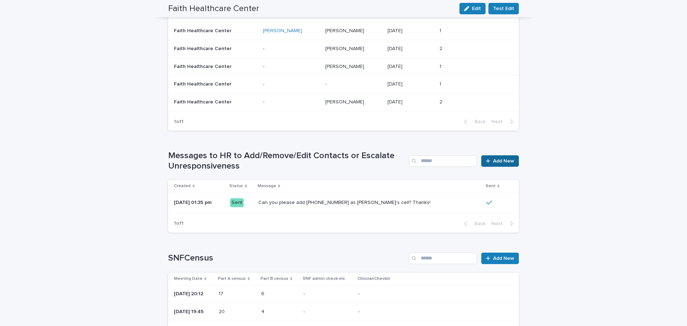
click at [496, 166] on link "Add New" at bounding box center [500, 160] width 38 height 11
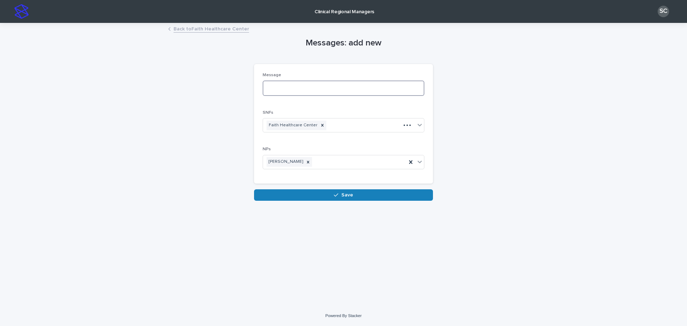
click at [304, 95] on textarea at bounding box center [344, 88] width 162 height 15
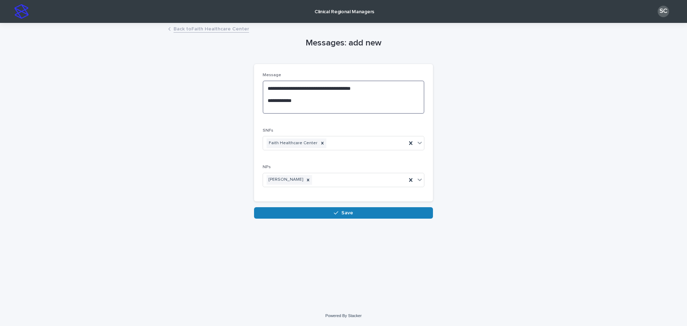
paste textarea "**********"
click at [332, 107] on textarea "**********" at bounding box center [344, 97] width 162 height 33
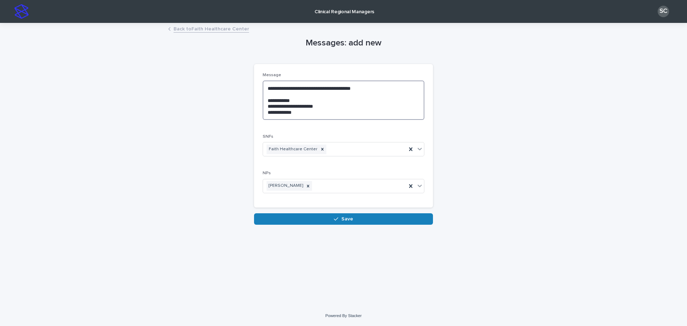
click at [325, 114] on textarea "**********" at bounding box center [344, 100] width 162 height 39
click at [267, 113] on textarea "**********" at bounding box center [344, 100] width 162 height 39
drag, startPoint x: 276, startPoint y: 112, endPoint x: 257, endPoint y: 110, distance: 19.4
click at [257, 110] on div "**********" at bounding box center [343, 136] width 179 height 144
type textarea "**********"
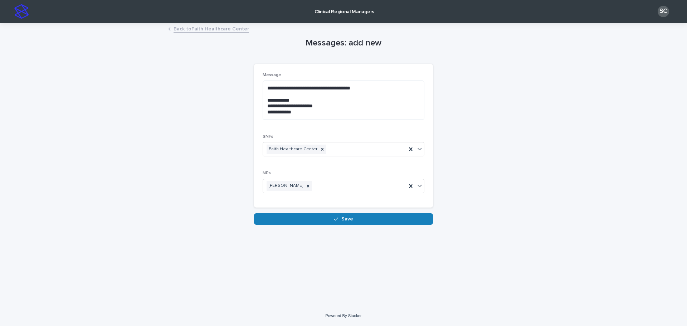
click at [302, 210] on div "**********" at bounding box center [343, 138] width 179 height 149
click at [302, 217] on button "Save" at bounding box center [343, 218] width 179 height 11
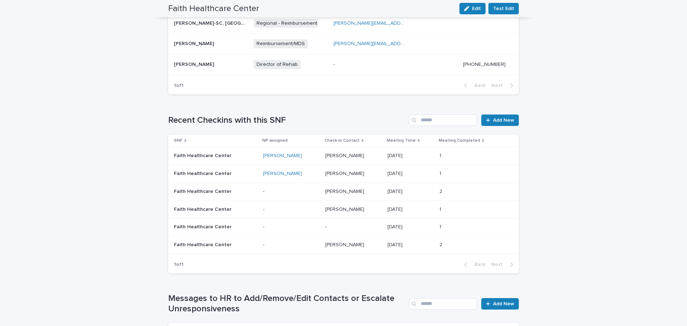
scroll to position [608, 0]
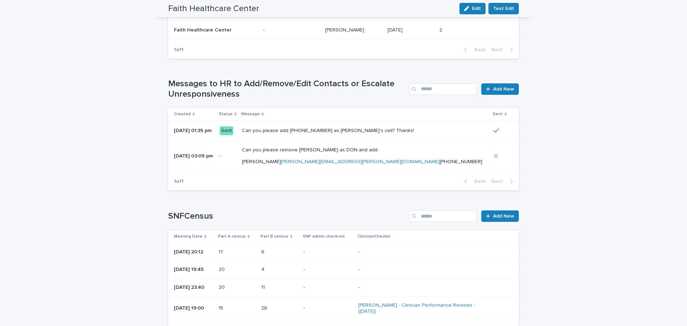
click at [494, 159] on div at bounding box center [501, 156] width 14 height 5
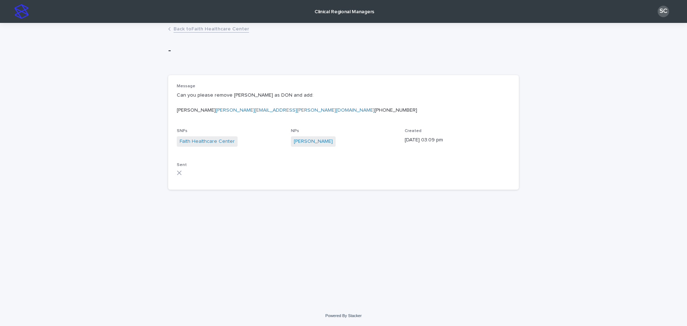
click at [178, 175] on icon at bounding box center [179, 172] width 5 height 5
drag, startPoint x: 178, startPoint y: 187, endPoint x: 182, endPoint y: 149, distance: 38.9
click at [178, 175] on icon at bounding box center [179, 172] width 5 height 5
click at [190, 26] on link "Back to Faith Healthcare Center" at bounding box center [212, 28] width 76 height 8
